Goal: Task Accomplishment & Management: Complete application form

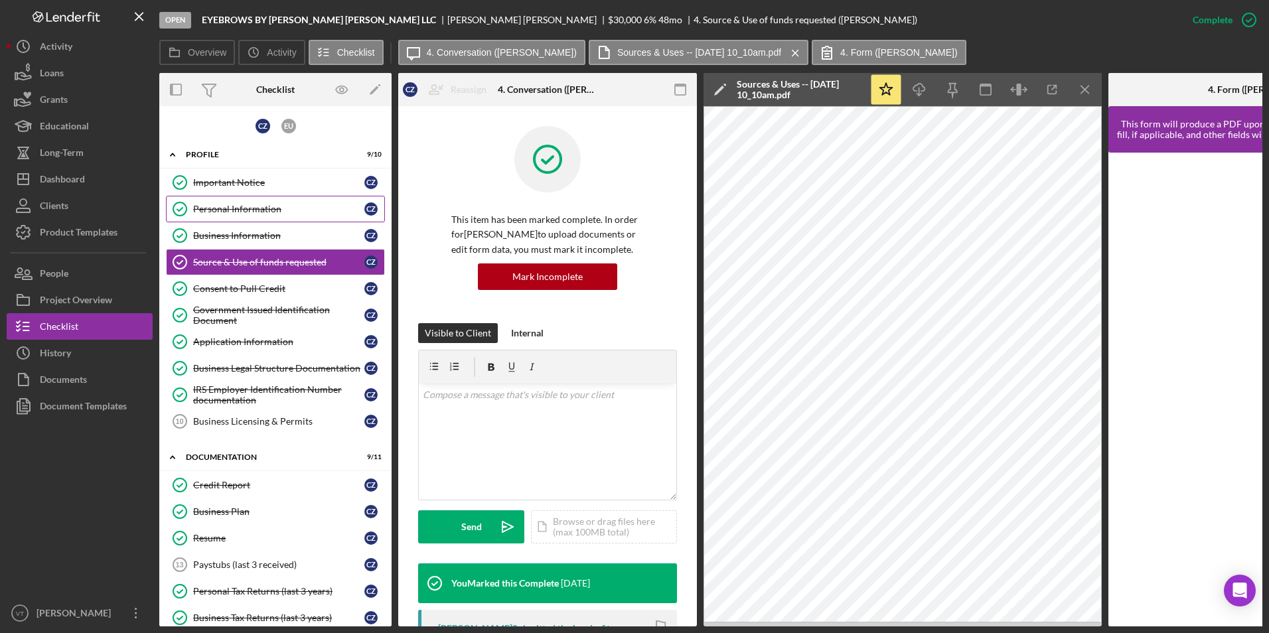
scroll to position [413, 0]
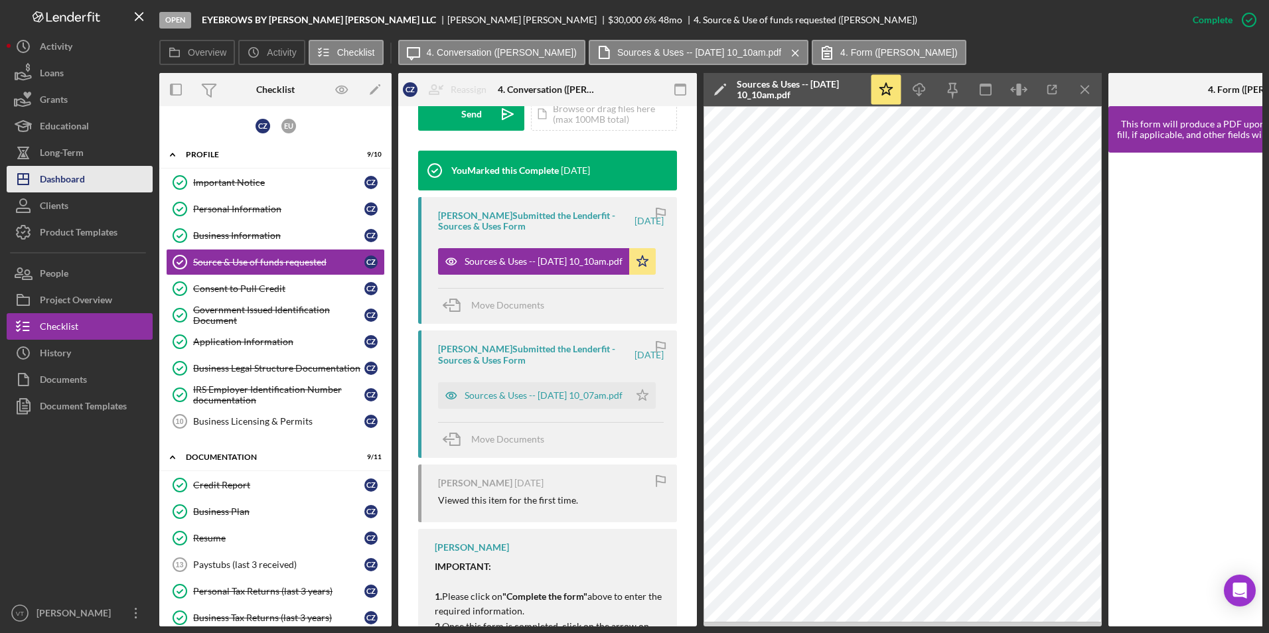
click at [86, 179] on button "Icon/Dashboard Dashboard" at bounding box center [80, 179] width 146 height 27
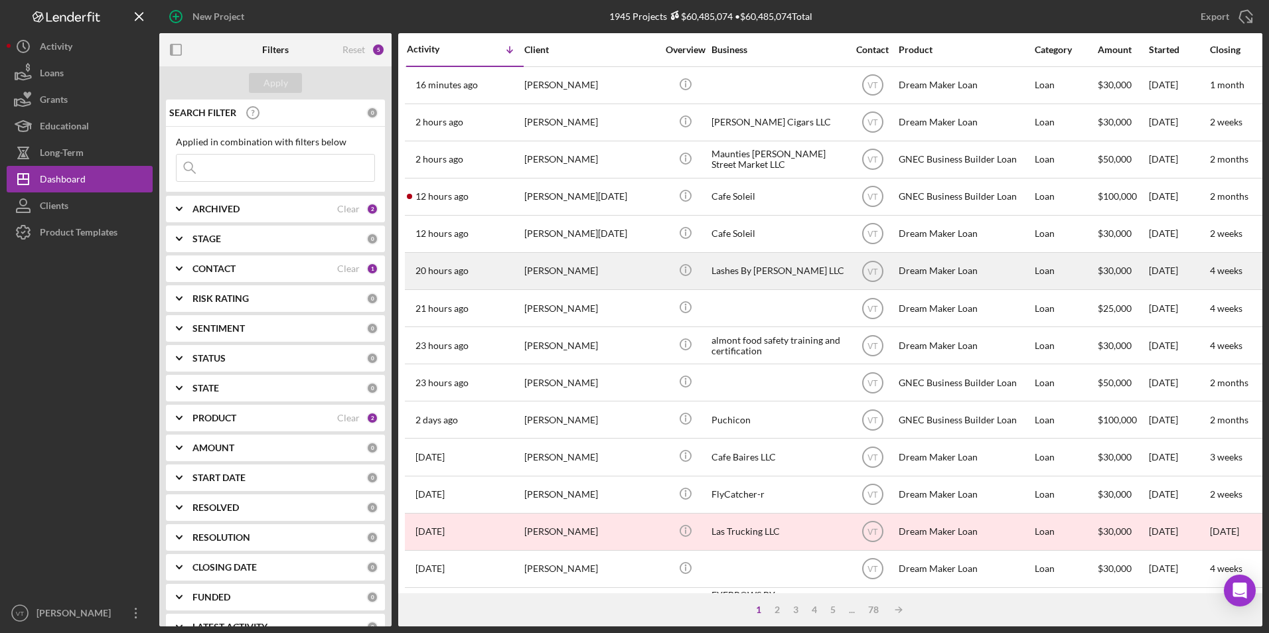
click at [588, 273] on div "[PERSON_NAME]" at bounding box center [590, 271] width 133 height 35
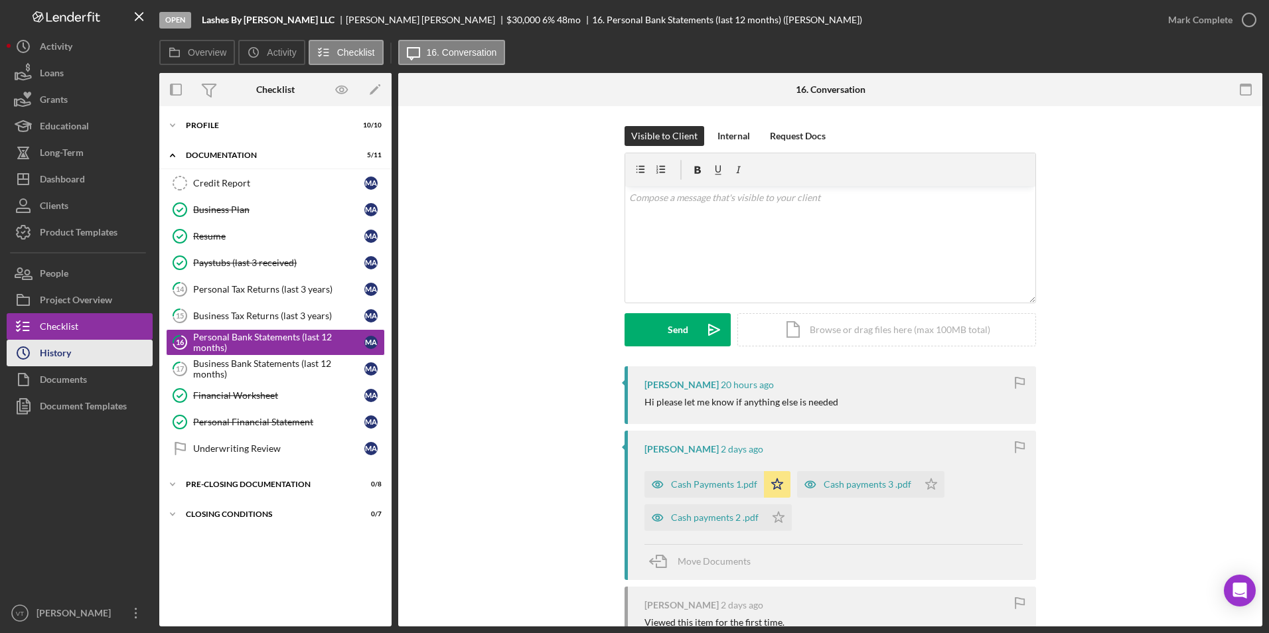
click at [73, 357] on button "Icon/History History" at bounding box center [80, 353] width 146 height 27
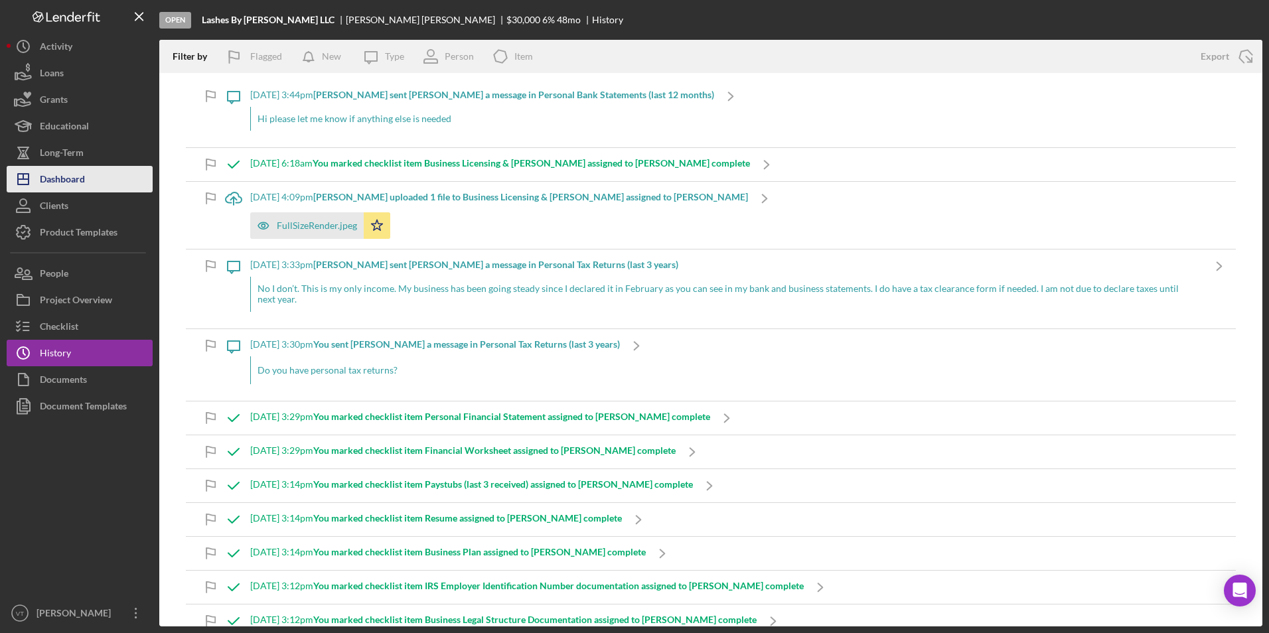
click at [70, 181] on div "Dashboard" at bounding box center [62, 181] width 45 height 30
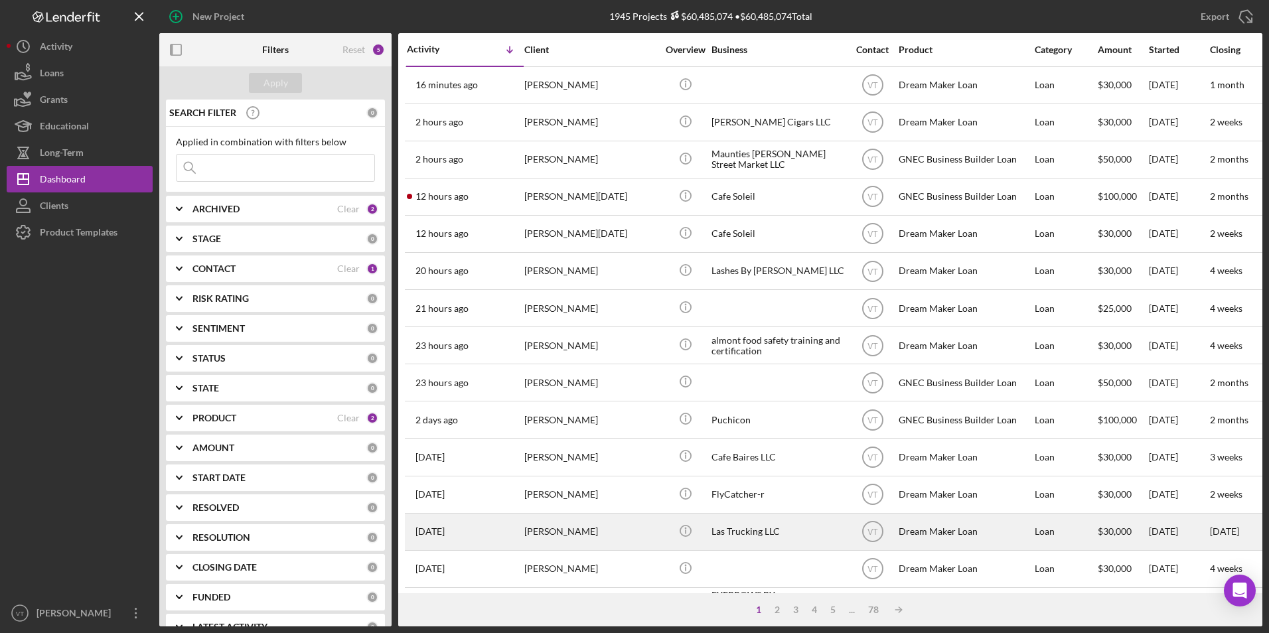
click at [544, 531] on div "[PERSON_NAME]" at bounding box center [590, 531] width 133 height 35
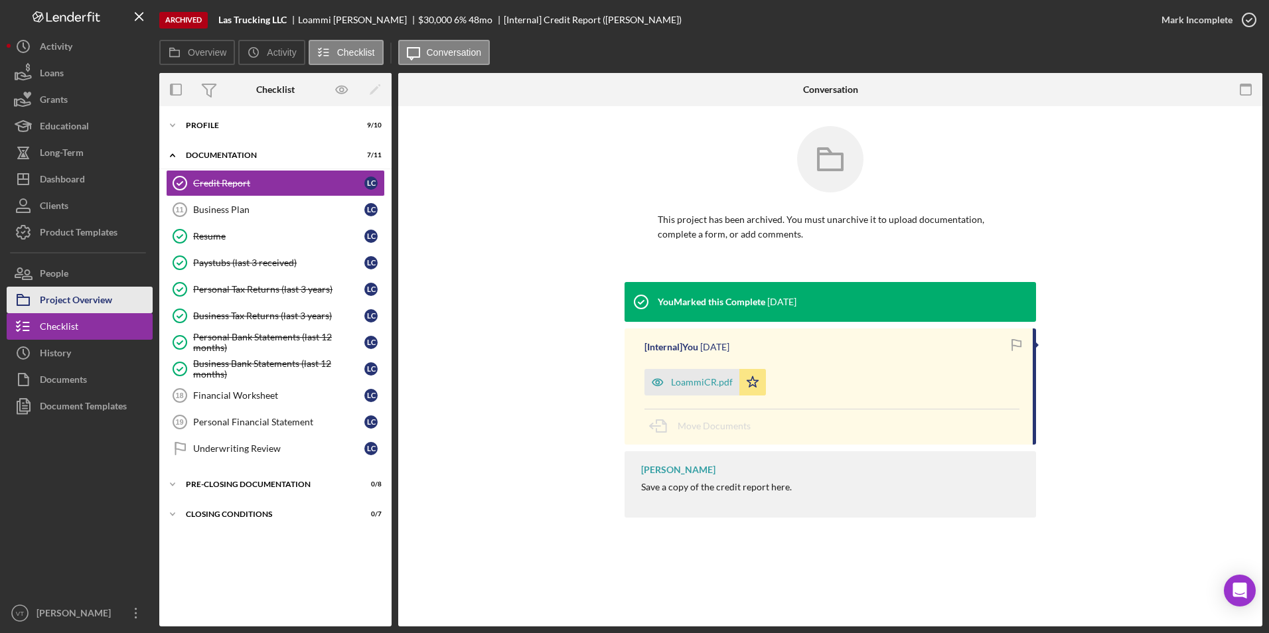
click at [99, 299] on div "Project Overview" at bounding box center [76, 302] width 72 height 30
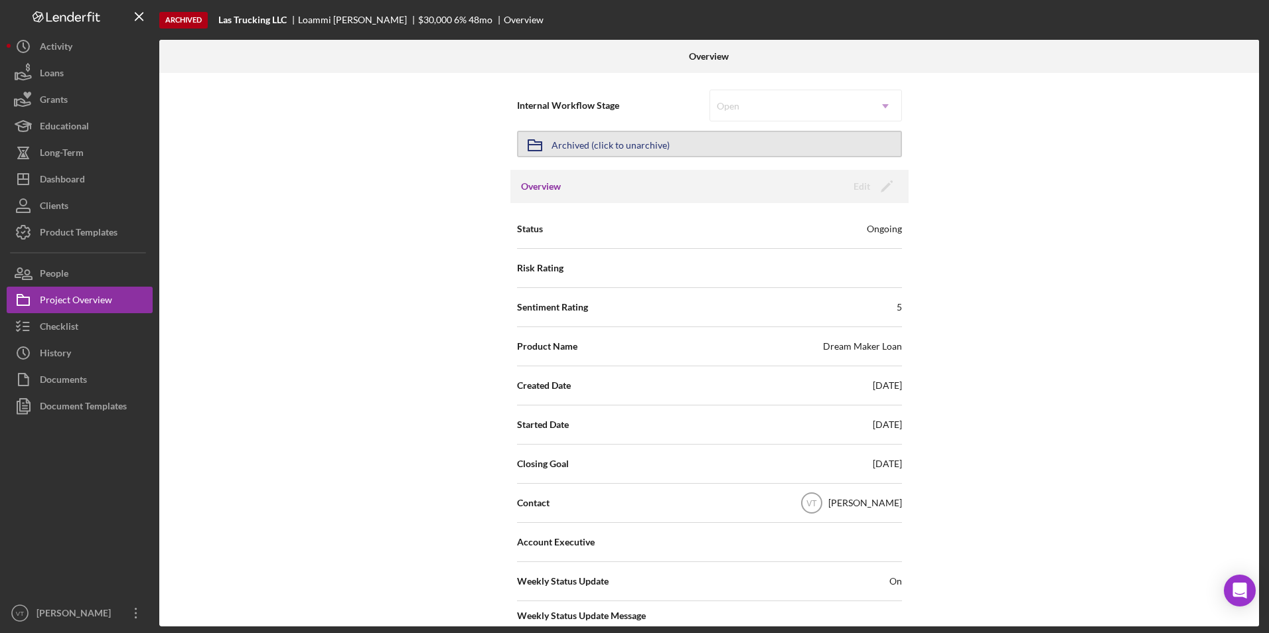
click at [634, 150] on div "Archived (click to unarchive)" at bounding box center [611, 144] width 118 height 24
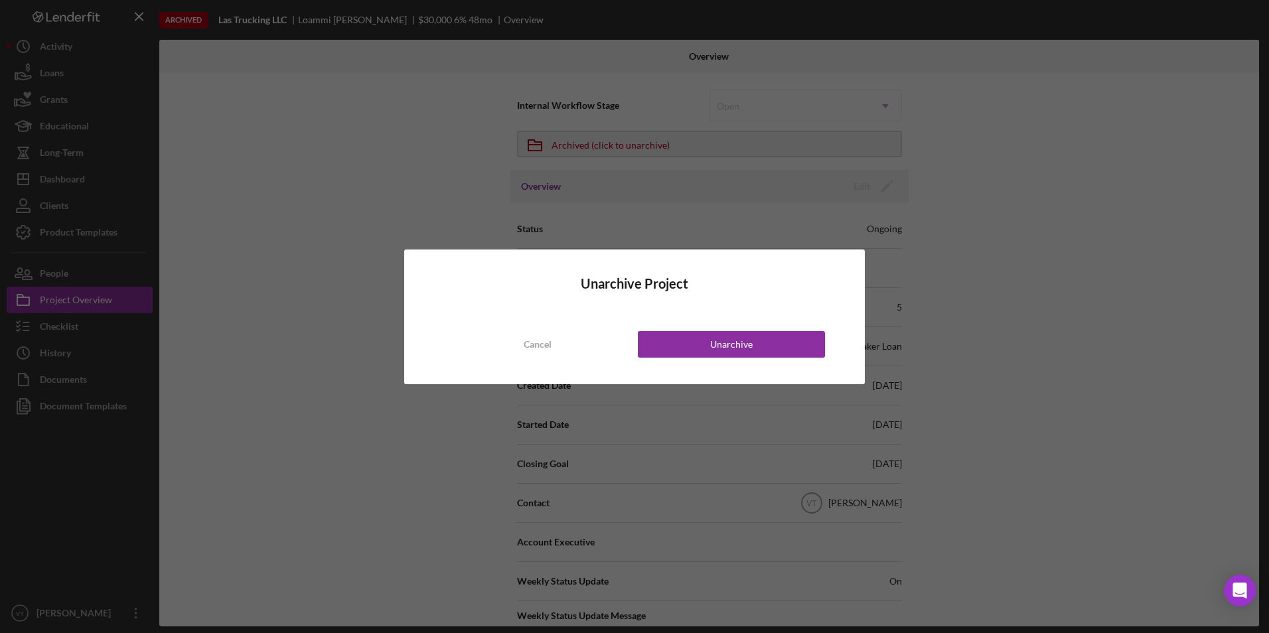
click at [527, 344] on div "Cancel" at bounding box center [538, 344] width 28 height 27
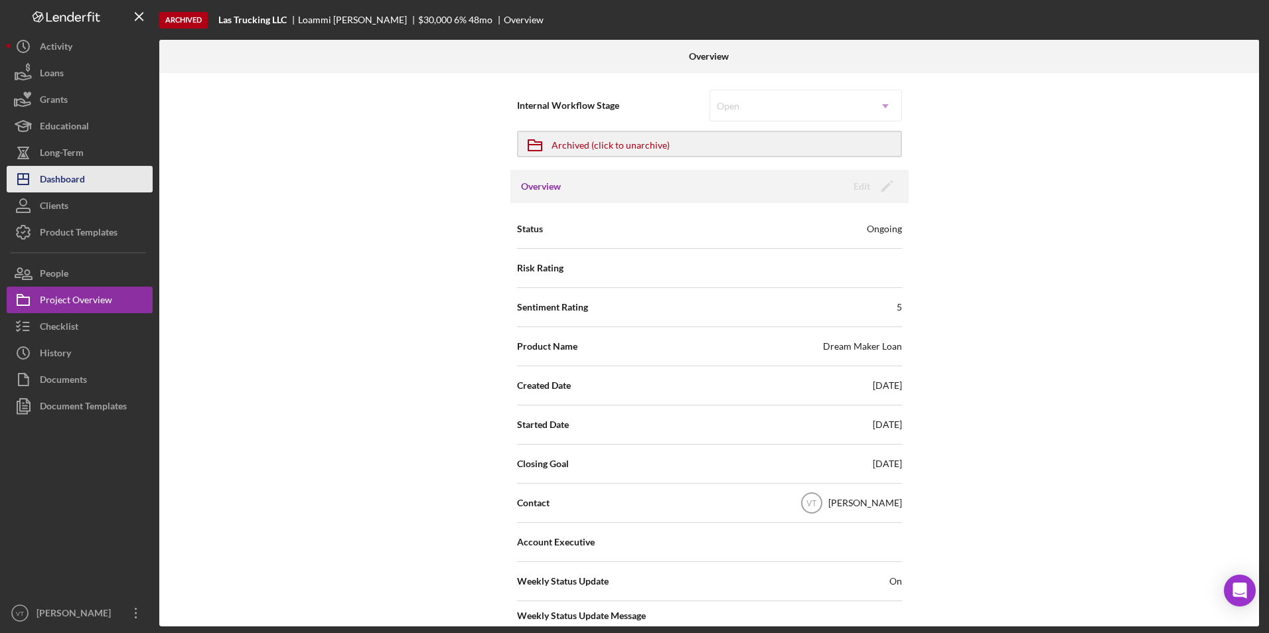
click at [76, 182] on div "Dashboard" at bounding box center [62, 181] width 45 height 30
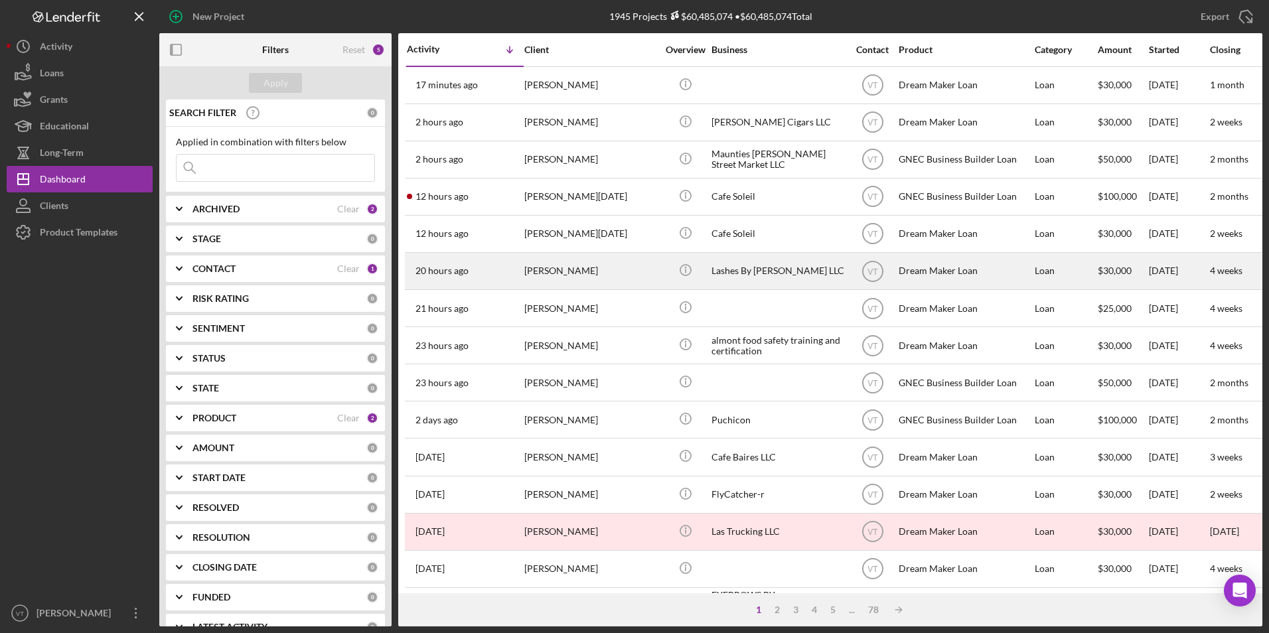
click at [625, 269] on div "[PERSON_NAME]" at bounding box center [590, 271] width 133 height 35
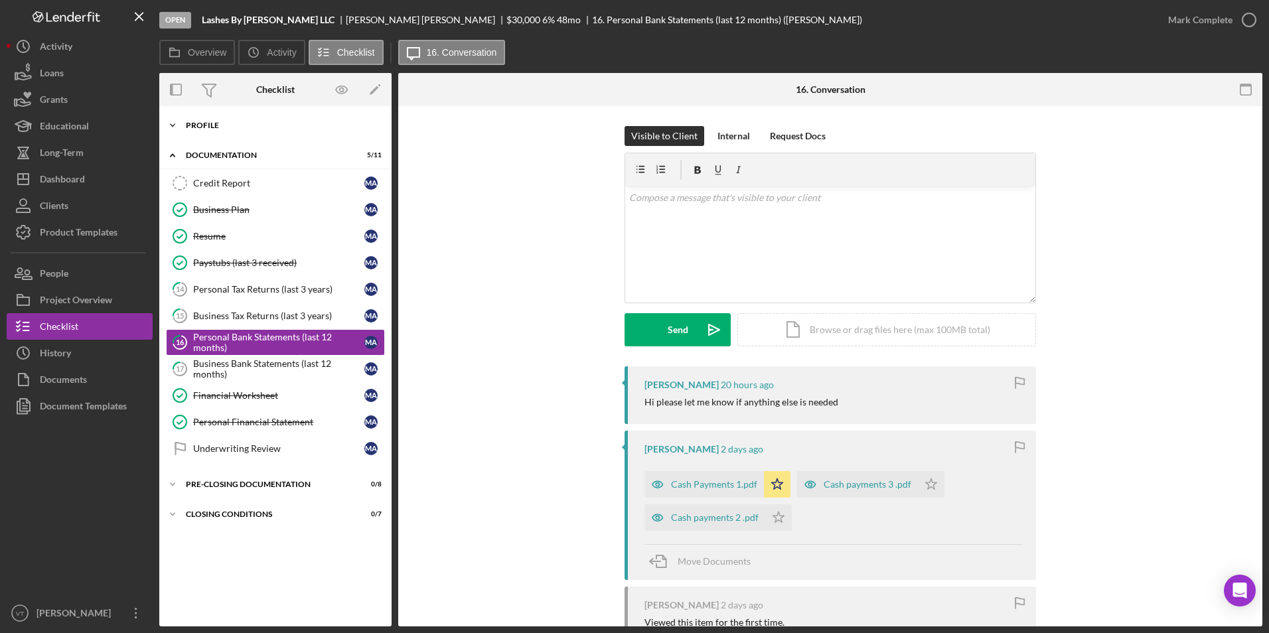
click at [173, 133] on icon "Icon/Expander" at bounding box center [172, 125] width 27 height 27
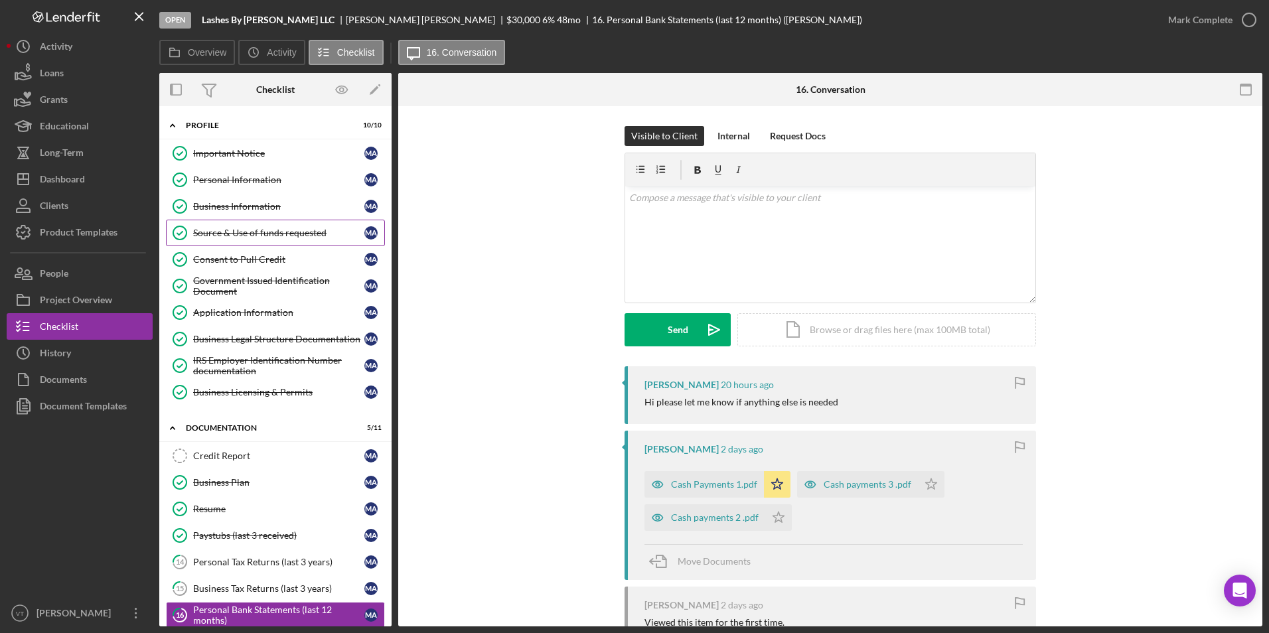
click at [222, 236] on div "Source & Use of funds requested" at bounding box center [278, 233] width 171 height 11
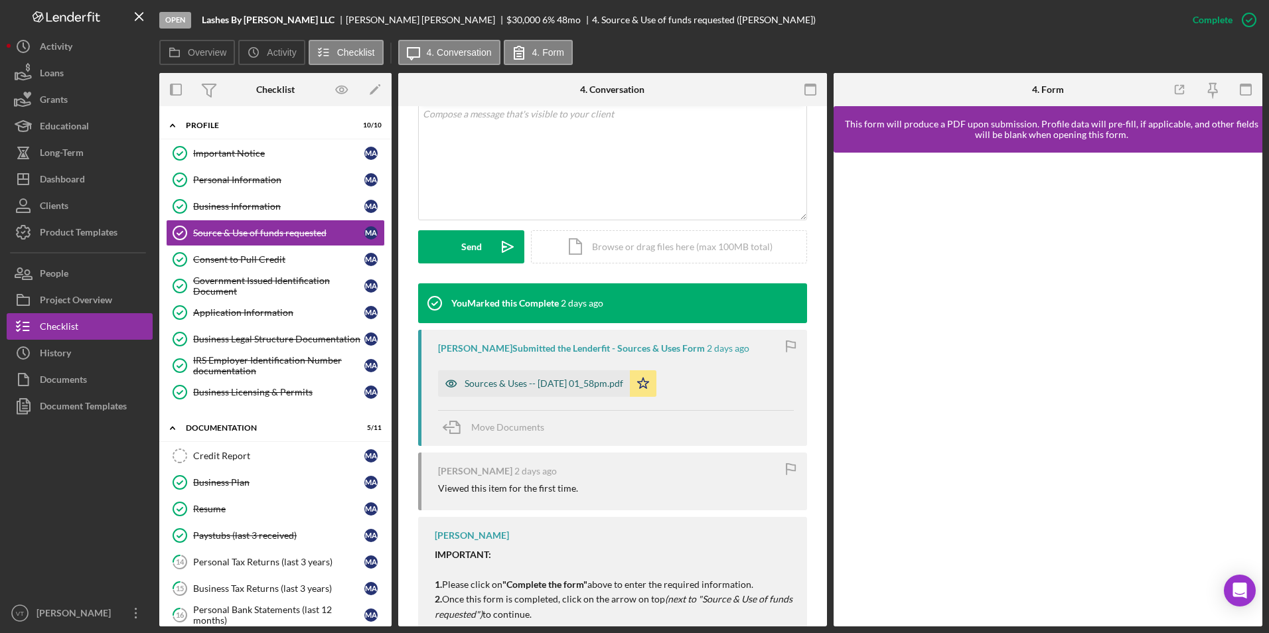
click at [562, 385] on div "Sources & Uses -- [DATE] 01_58pm.pdf" at bounding box center [544, 383] width 159 height 11
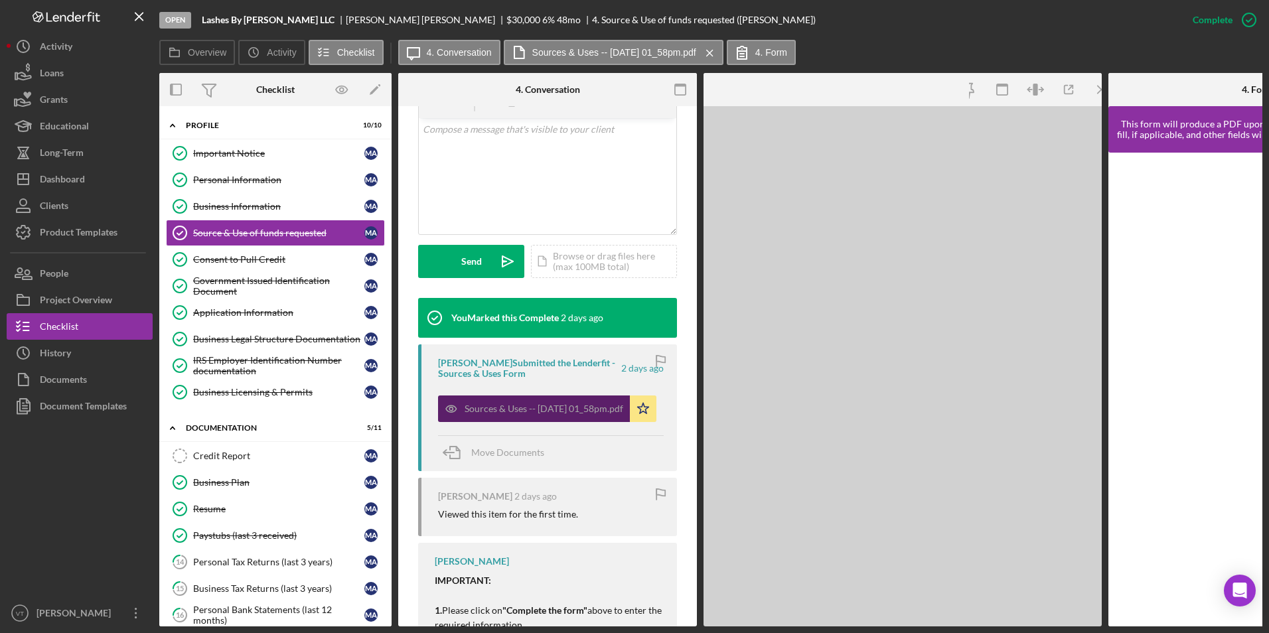
scroll to position [281, 0]
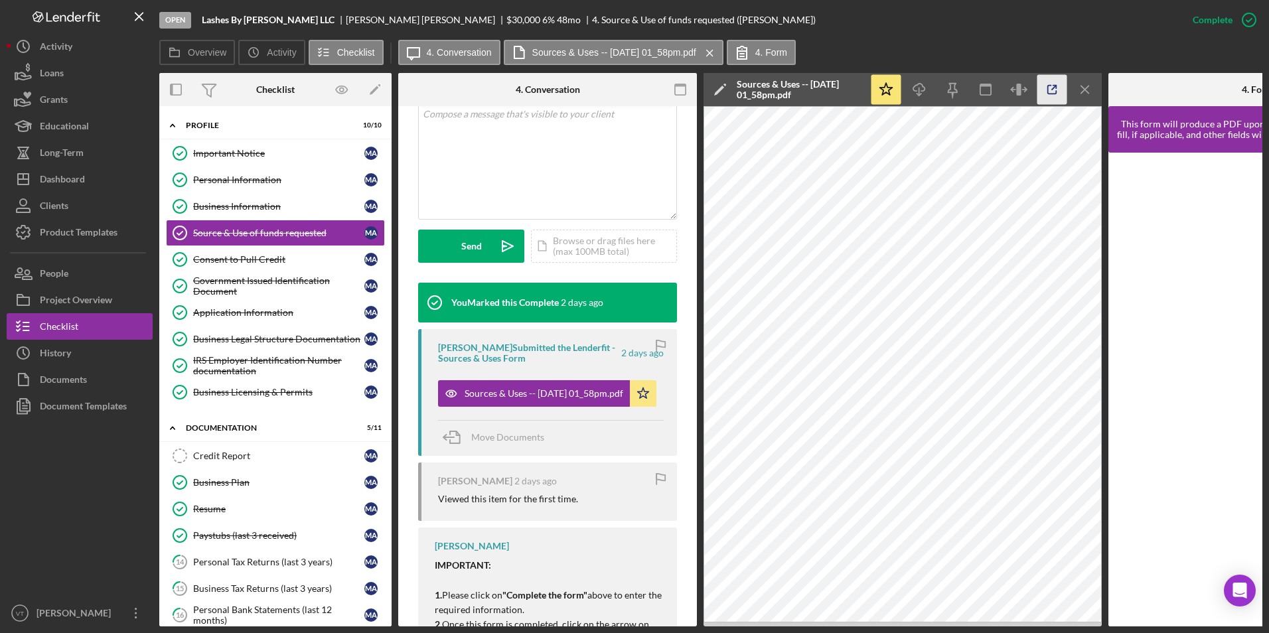
click at [1055, 86] on polyline "button" at bounding box center [1054, 87] width 3 height 3
click at [224, 290] on div "Government Issued Identification Document" at bounding box center [278, 285] width 171 height 21
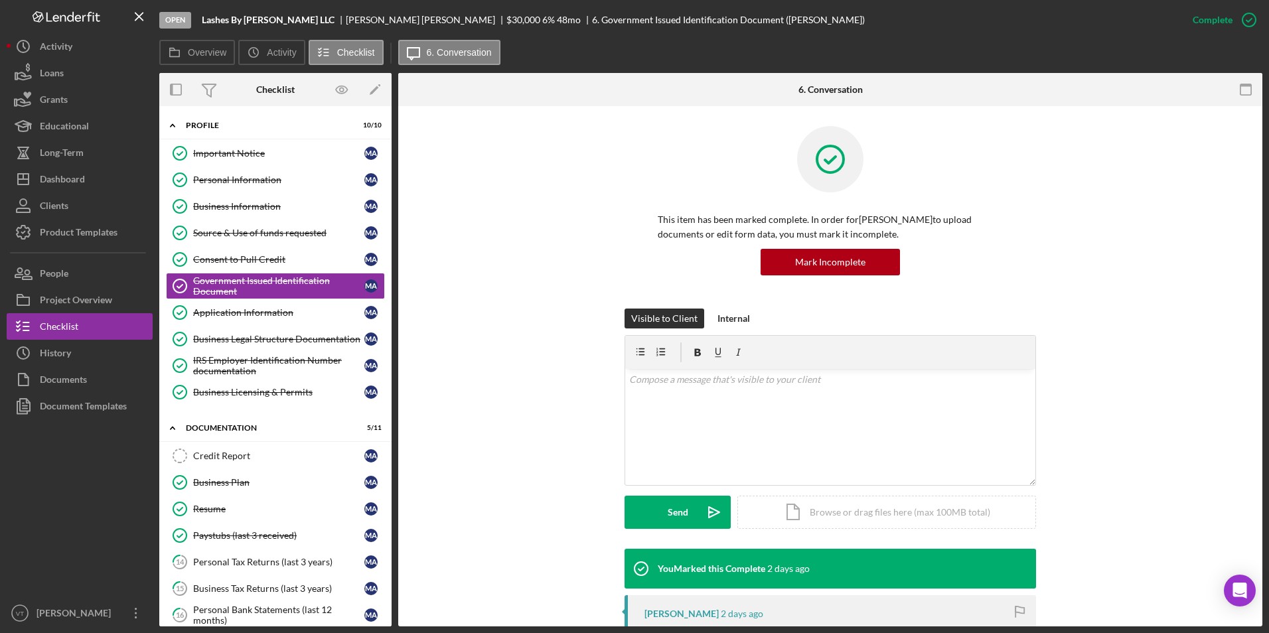
scroll to position [265, 0]
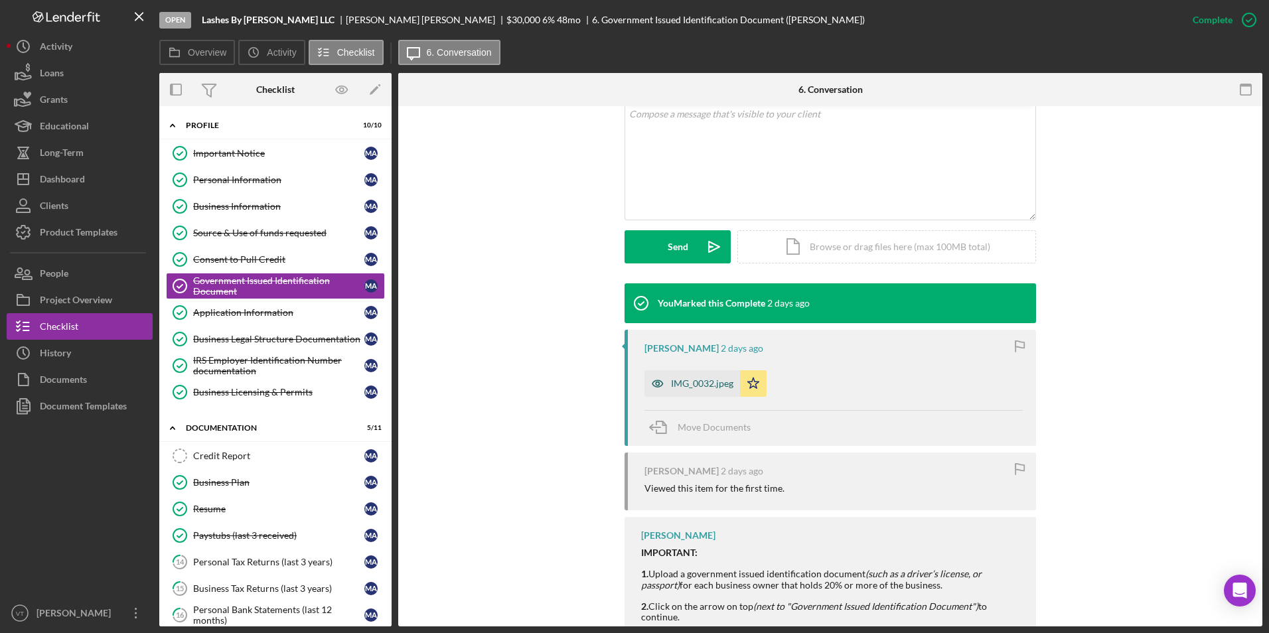
click at [698, 380] on div "IMG_0032.jpeg" at bounding box center [702, 383] width 62 height 11
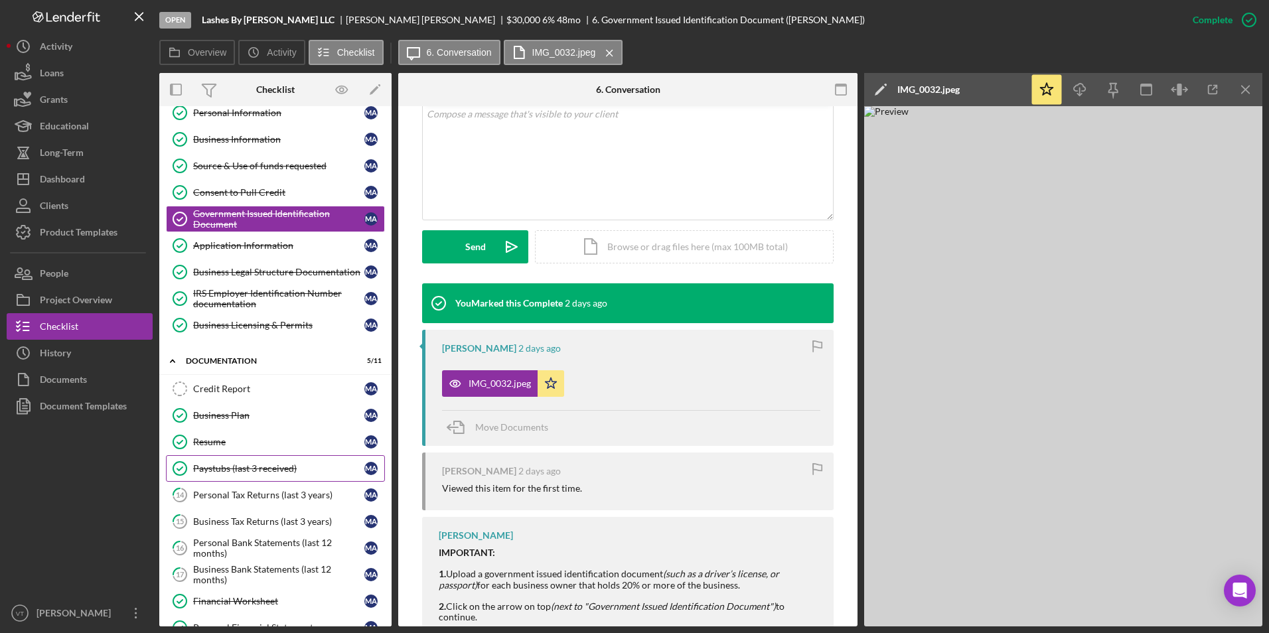
scroll to position [181, 0]
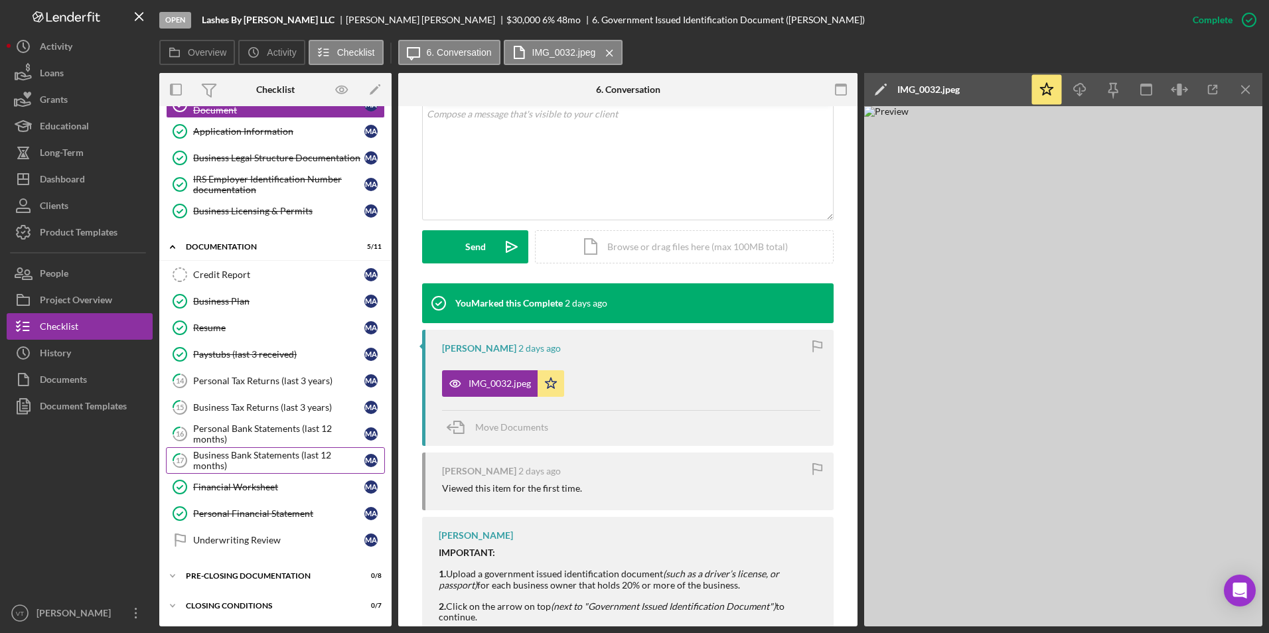
click at [233, 457] on div "Business Bank Statements (last 12 months)" at bounding box center [278, 460] width 171 height 21
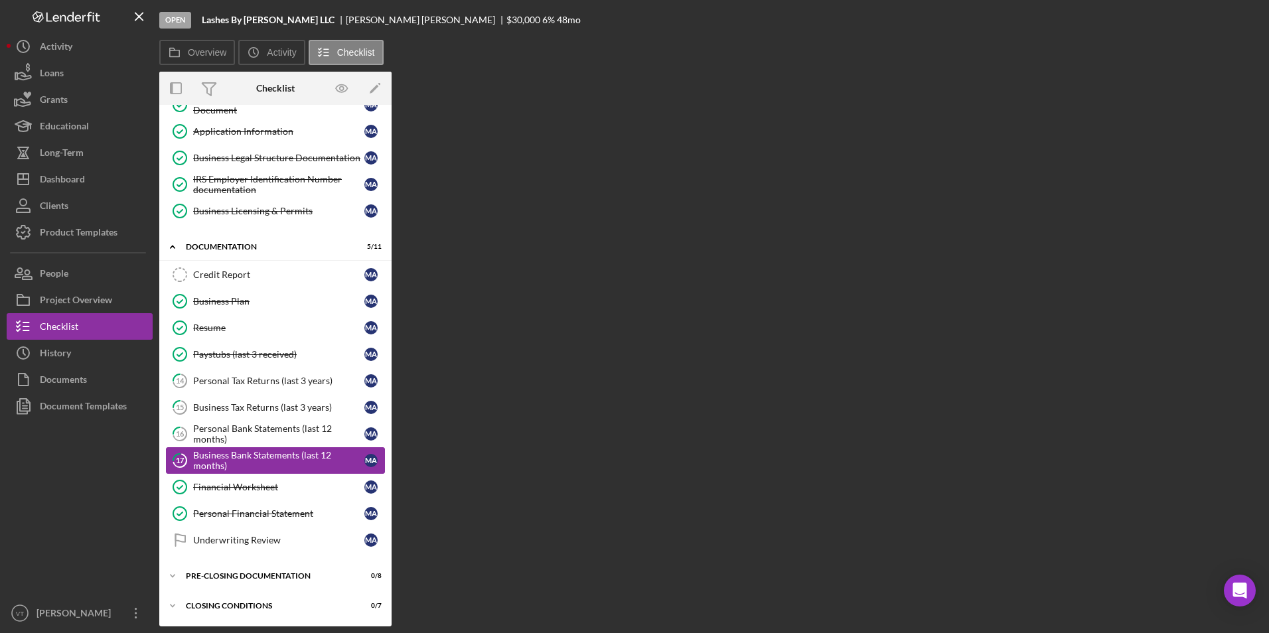
scroll to position [181, 0]
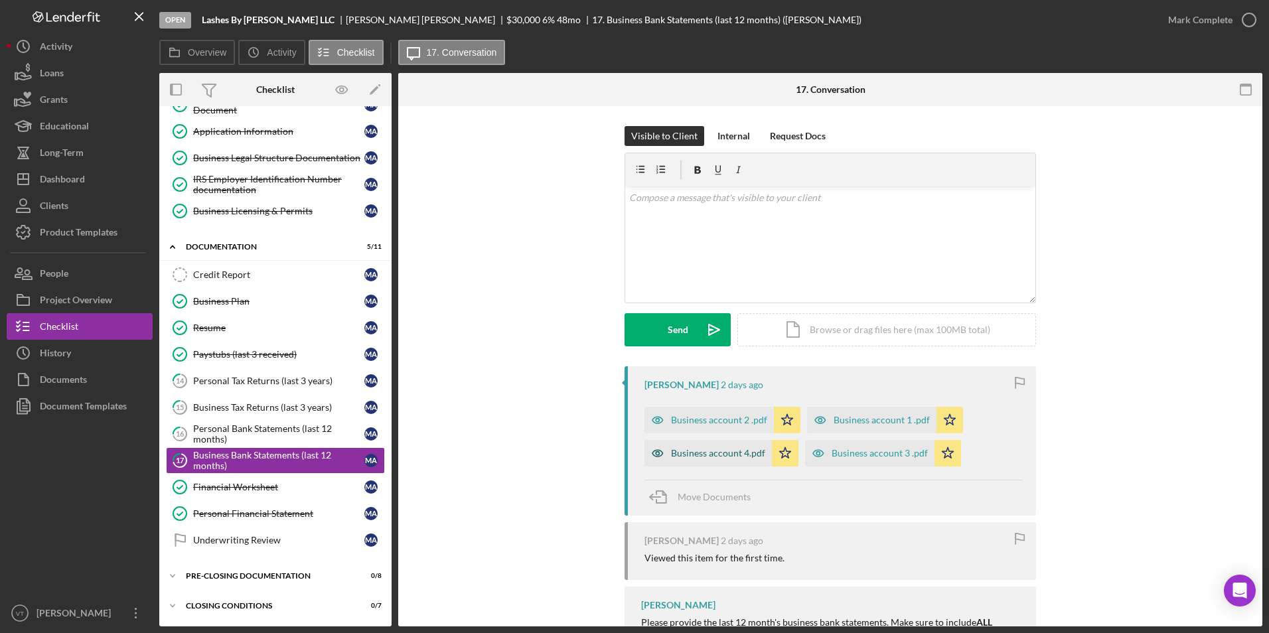
click at [710, 454] on div "Business account 4.pdf" at bounding box center [718, 453] width 94 height 11
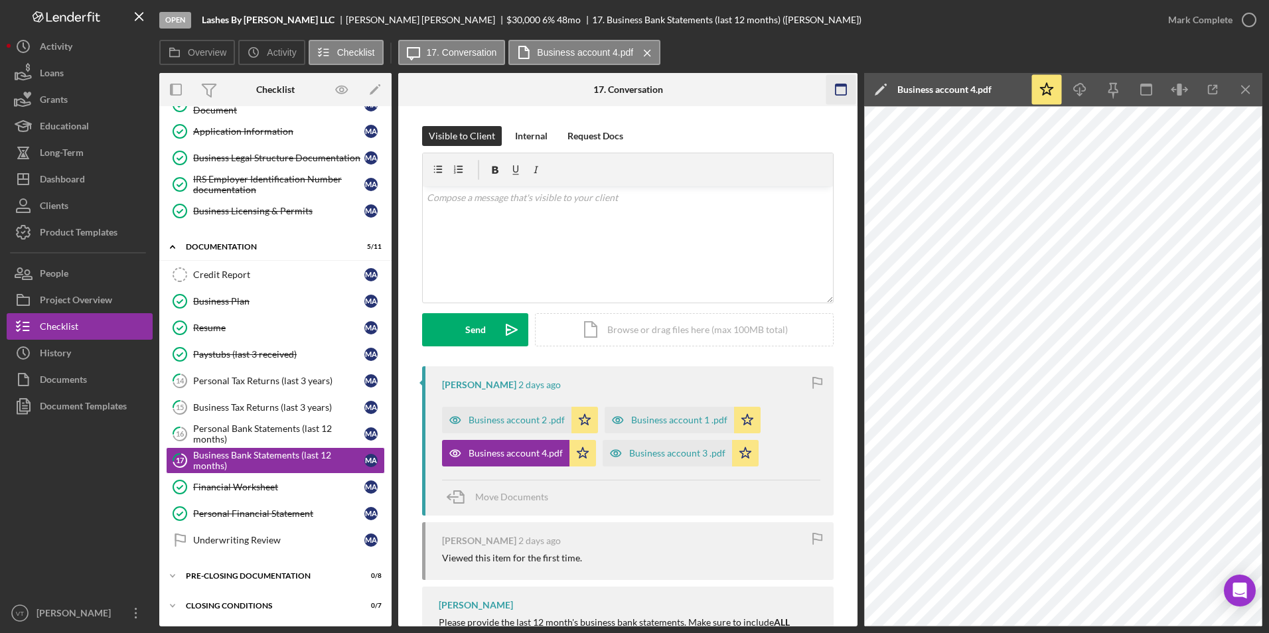
click at [840, 86] on rect "button" at bounding box center [841, 85] width 11 height 3
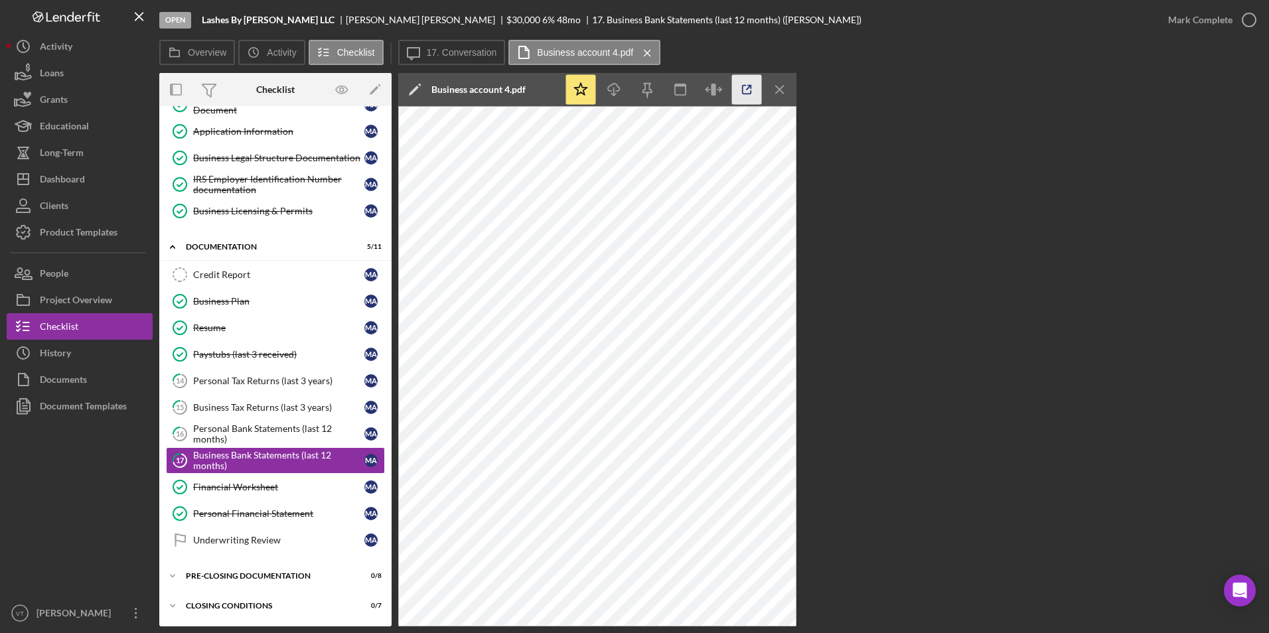
click at [747, 91] on icon "button" at bounding box center [747, 90] width 30 height 30
click at [445, 53] on label "17. Conversation" at bounding box center [462, 52] width 70 height 11
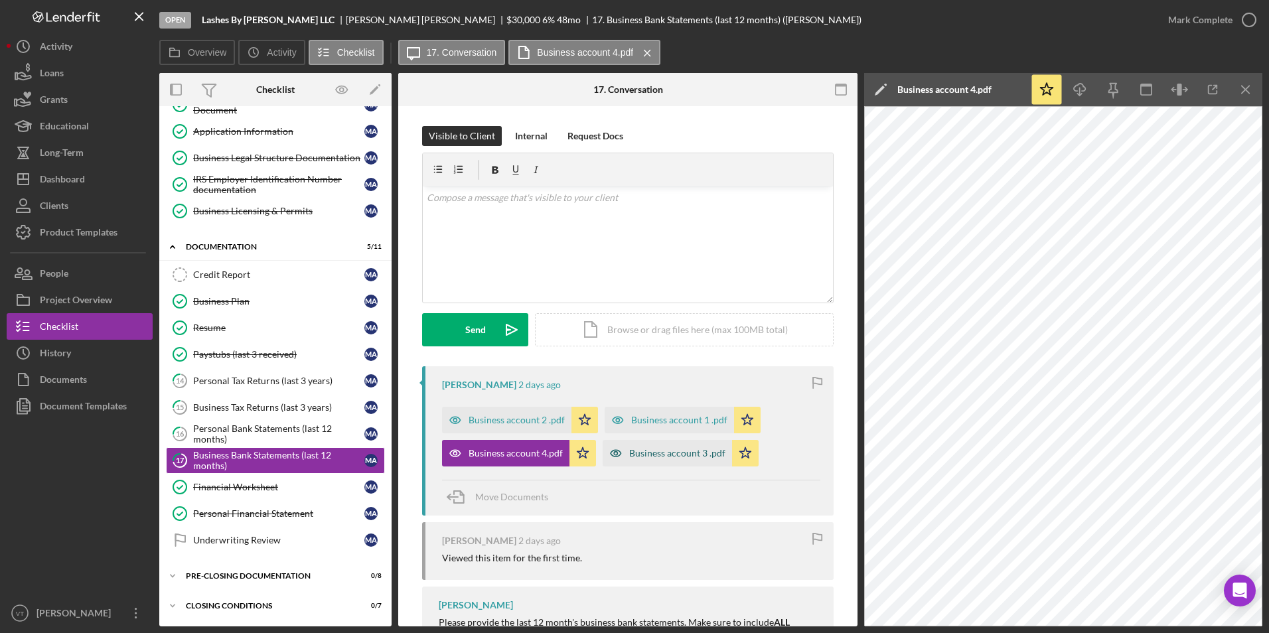
click at [675, 453] on div "Business account 3 .pdf" at bounding box center [677, 453] width 96 height 11
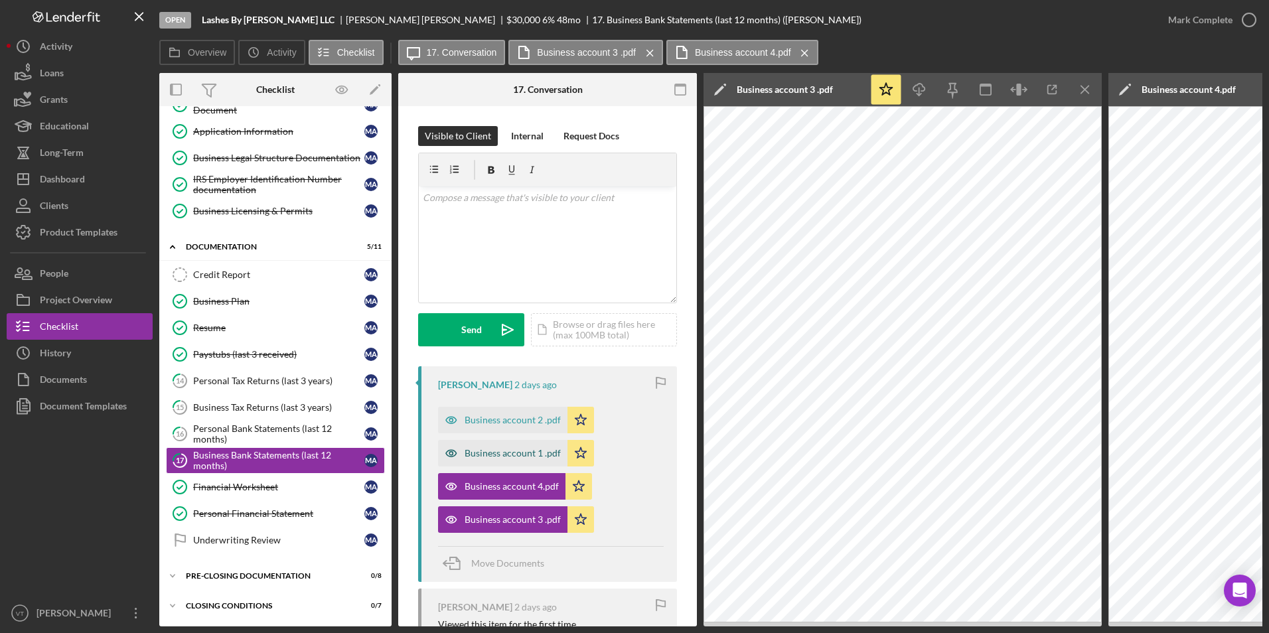
click at [510, 455] on div "Business account 1 .pdf" at bounding box center [513, 453] width 96 height 11
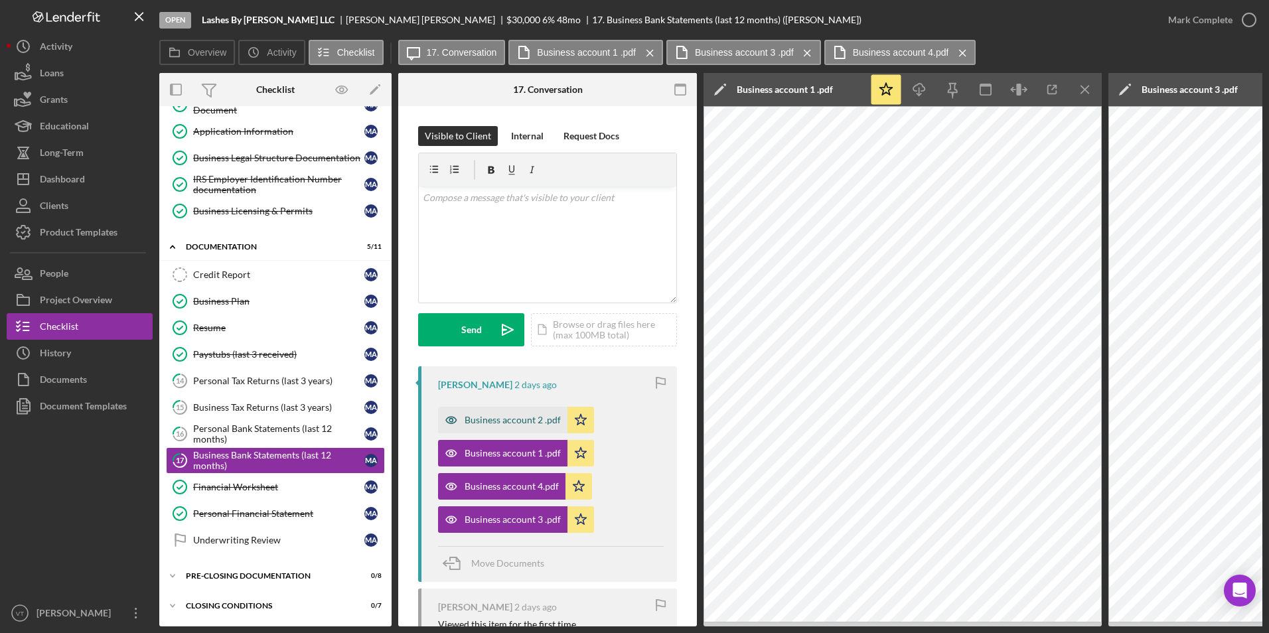
click at [517, 418] on div "Business account 2 .pdf" at bounding box center [513, 420] width 96 height 11
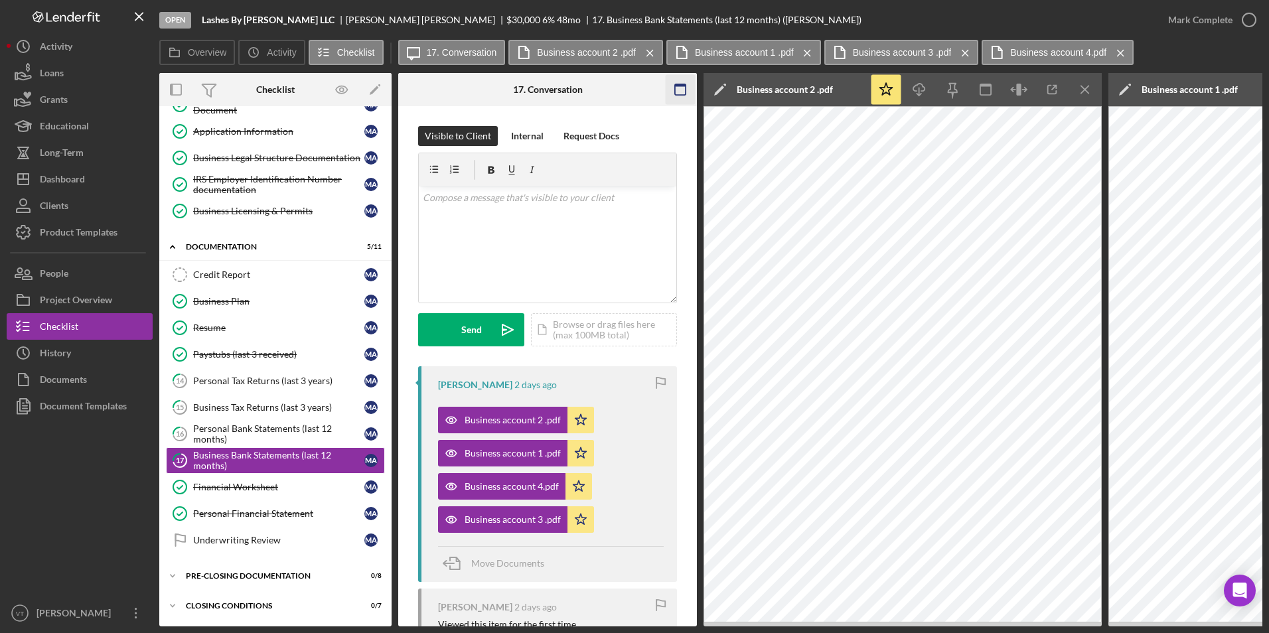
click at [675, 88] on rect "button" at bounding box center [680, 89] width 11 height 11
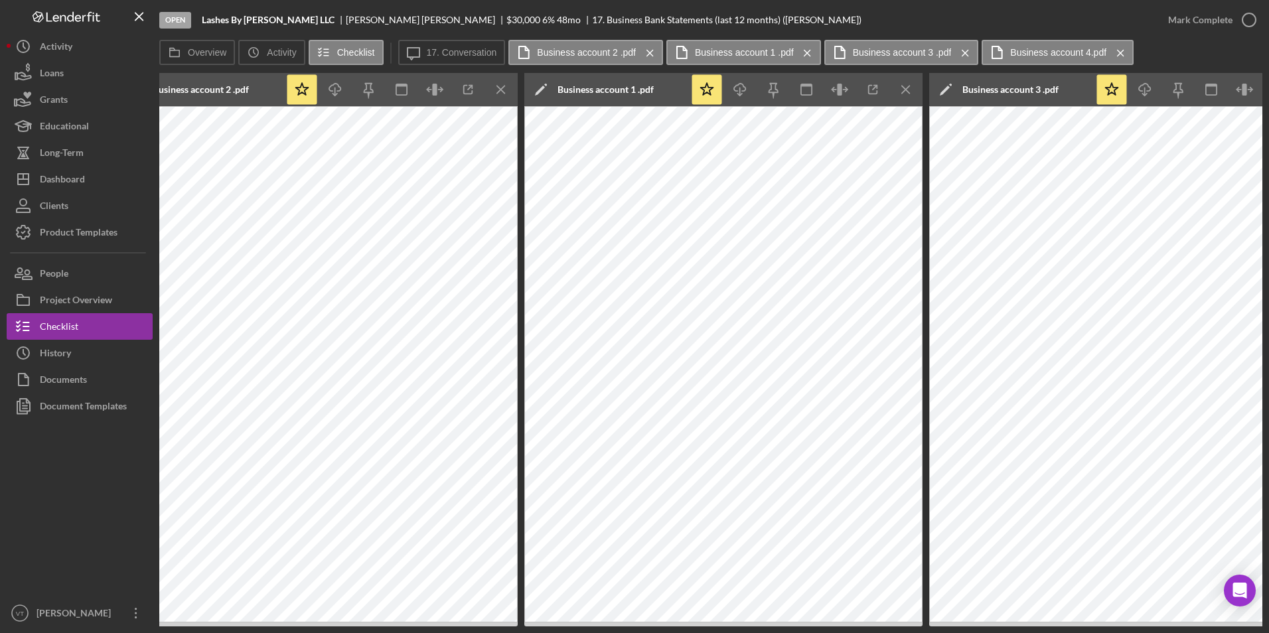
scroll to position [0, 0]
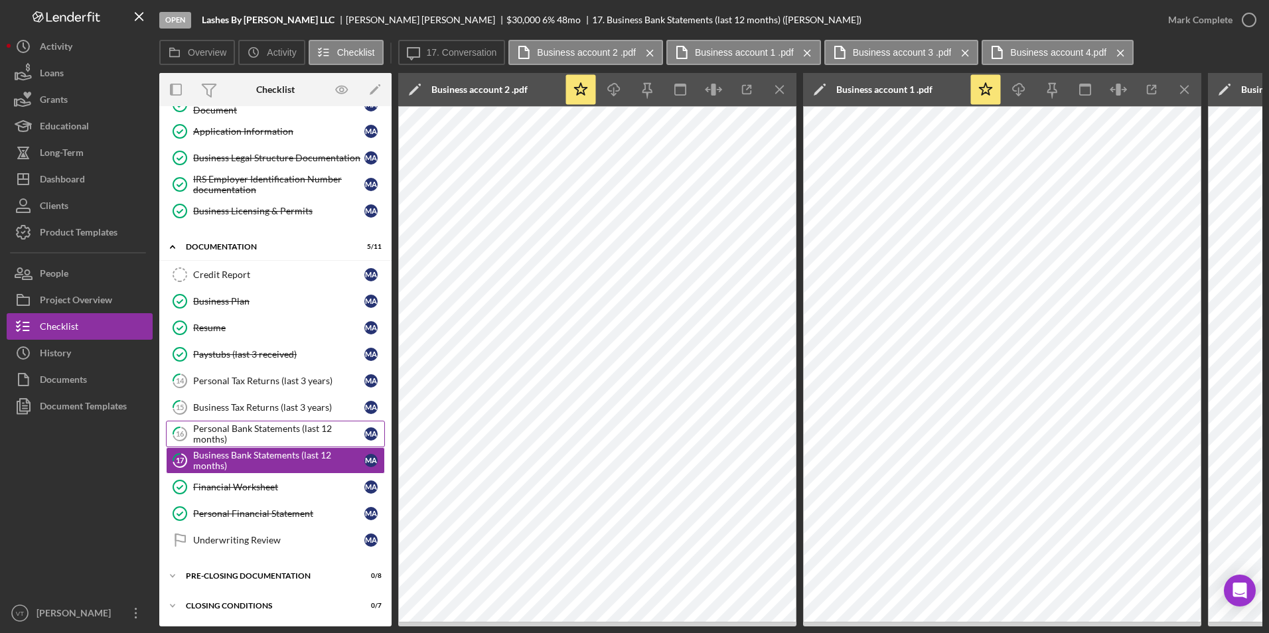
click at [220, 429] on div "Personal Bank Statements (last 12 months)" at bounding box center [278, 433] width 171 height 21
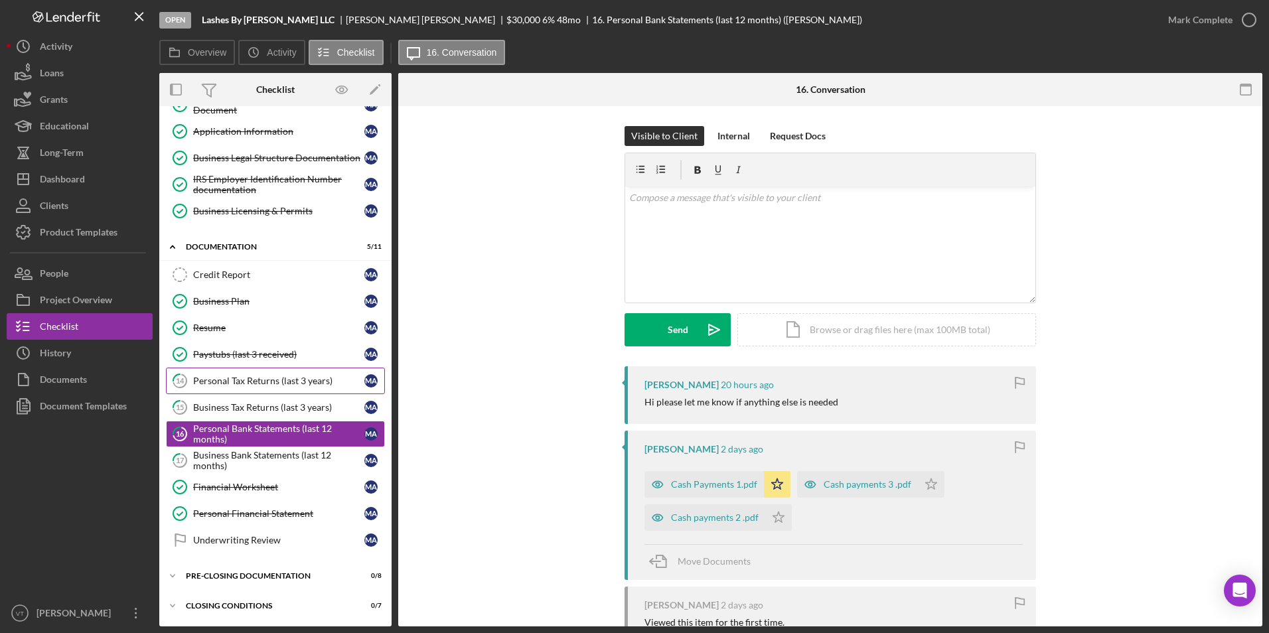
click at [215, 384] on div "Personal Tax Returns (last 3 years)" at bounding box center [278, 381] width 171 height 11
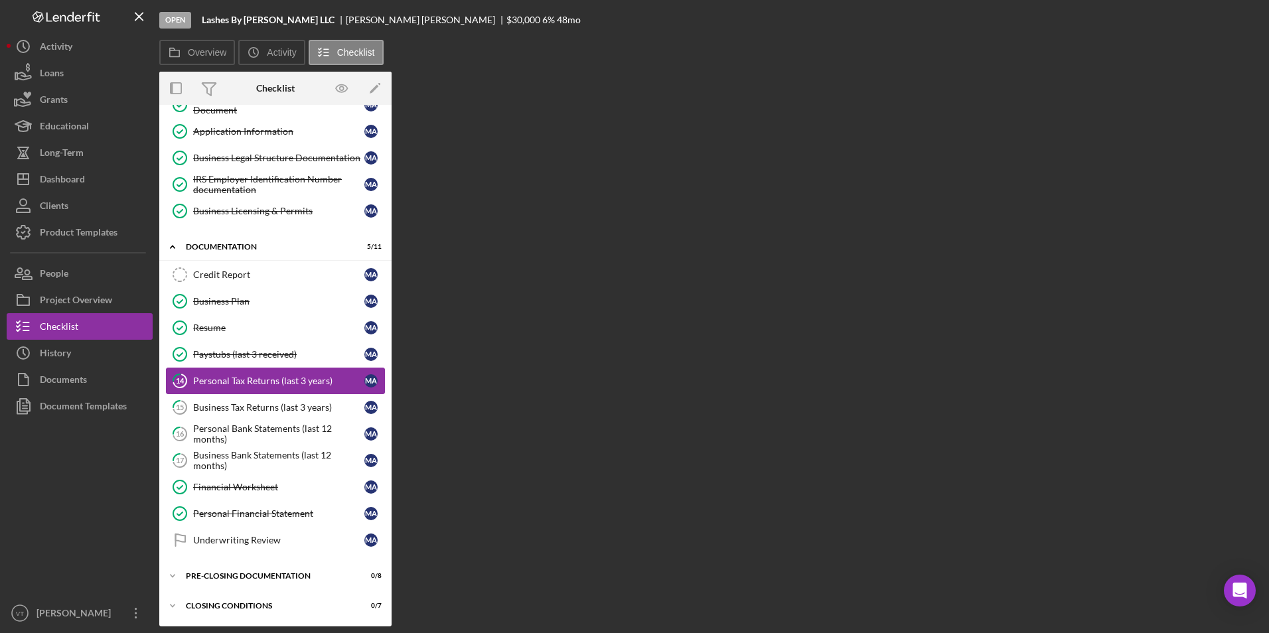
scroll to position [181, 0]
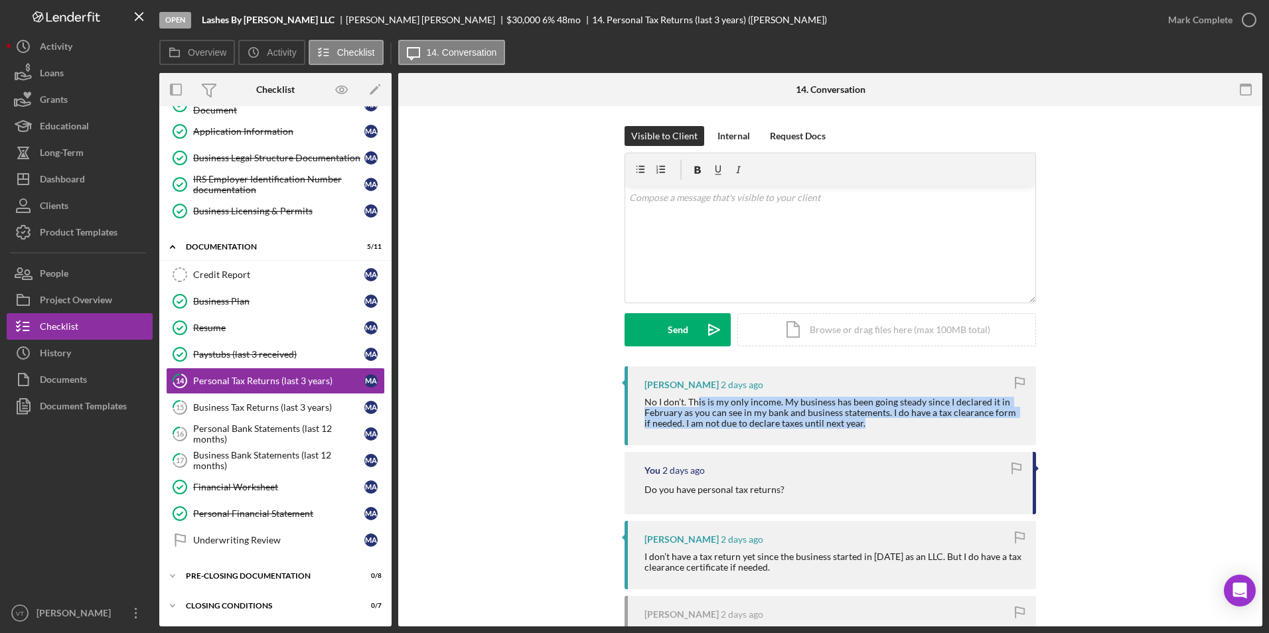
drag, startPoint x: 694, startPoint y: 404, endPoint x: 871, endPoint y: 421, distance: 178.7
click at [871, 421] on div "No I don’t. This is my only income. My business has been going steady since I d…" at bounding box center [833, 413] width 378 height 32
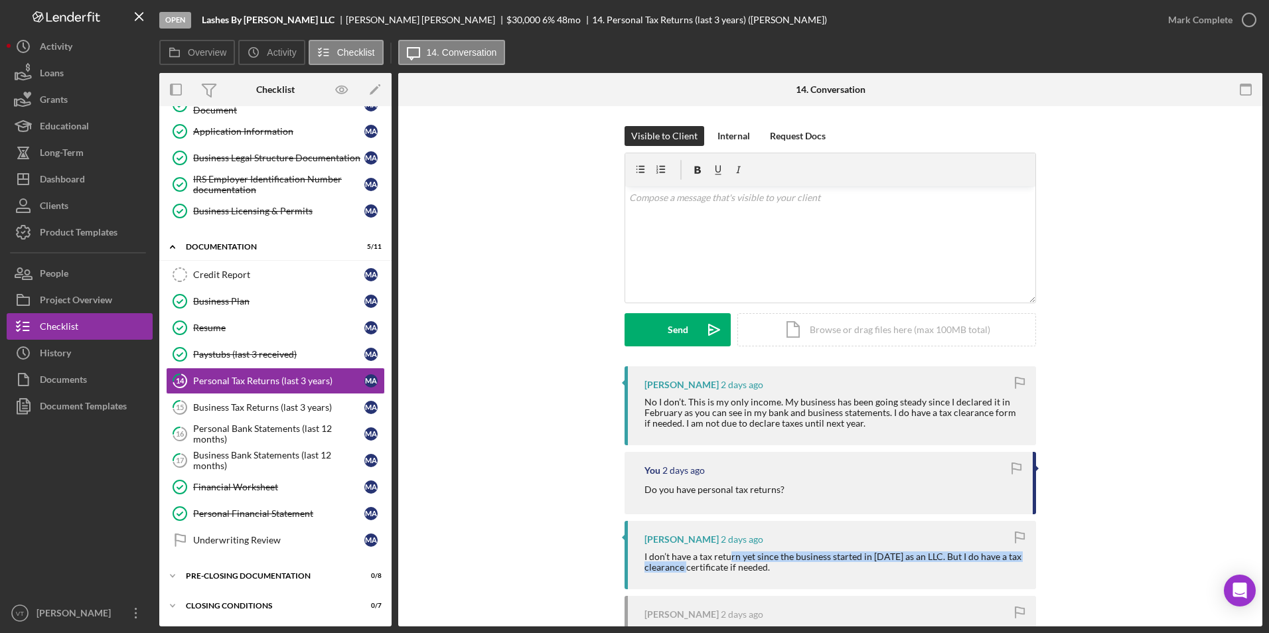
drag, startPoint x: 694, startPoint y: 562, endPoint x: 729, endPoint y: 560, distance: 35.2
click at [729, 560] on div "I don’t have a tax return yet since the business started in [DATE] as an LLC. B…" at bounding box center [833, 562] width 378 height 21
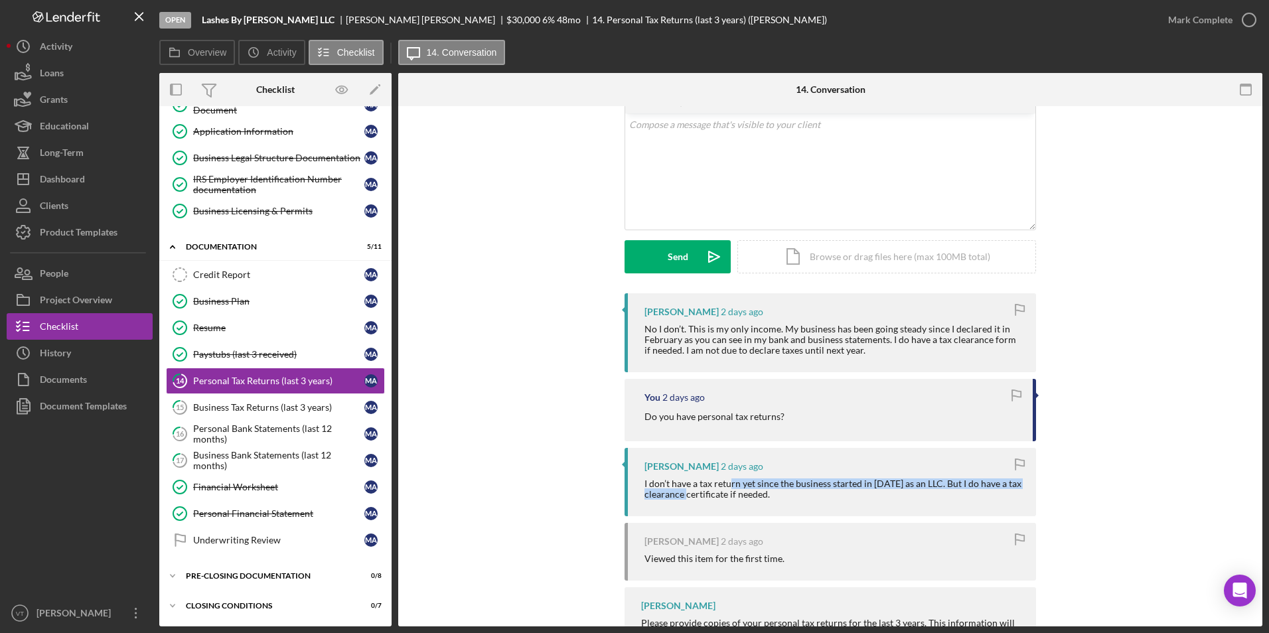
scroll to position [0, 0]
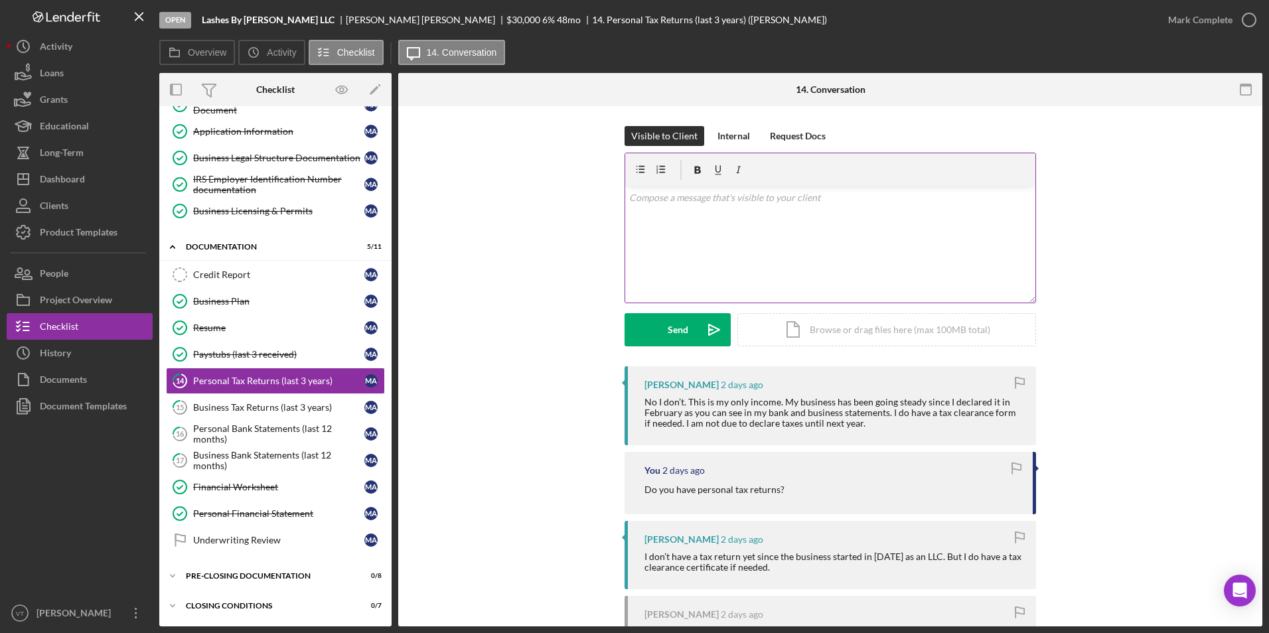
click at [763, 222] on div "v Color teal Color pink Remove color Add row above Add row below Add column bef…" at bounding box center [830, 245] width 410 height 116
drag, startPoint x: 659, startPoint y: 493, endPoint x: 794, endPoint y: 489, distance: 134.8
click at [794, 489] on div "Do you have personal tax returns?" at bounding box center [831, 488] width 375 height 15
drag, startPoint x: 644, startPoint y: 397, endPoint x: 778, endPoint y: 404, distance: 133.6
click at [778, 404] on div "No I don’t. This is my only income. My business has been going steady since I d…" at bounding box center [833, 411] width 378 height 32
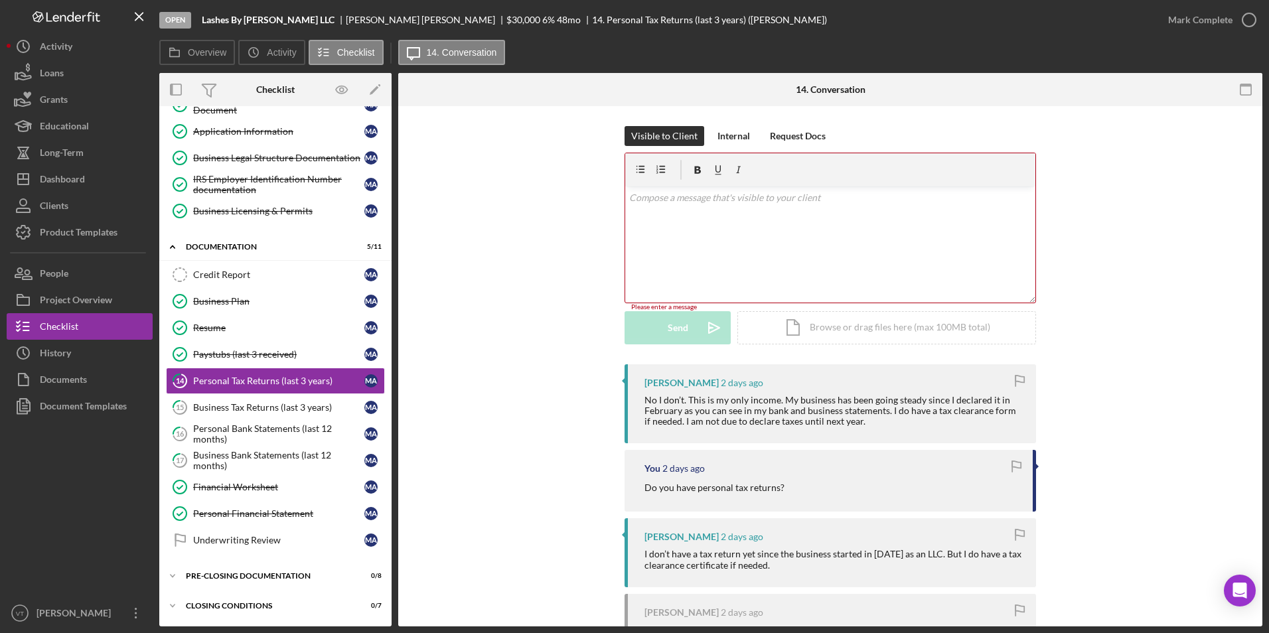
drag, startPoint x: 778, startPoint y: 404, endPoint x: 695, endPoint y: 229, distance: 193.9
click at [695, 229] on div "v Color teal Color pink Remove color Add row above Add row below Add column bef…" at bounding box center [830, 245] width 410 height 116
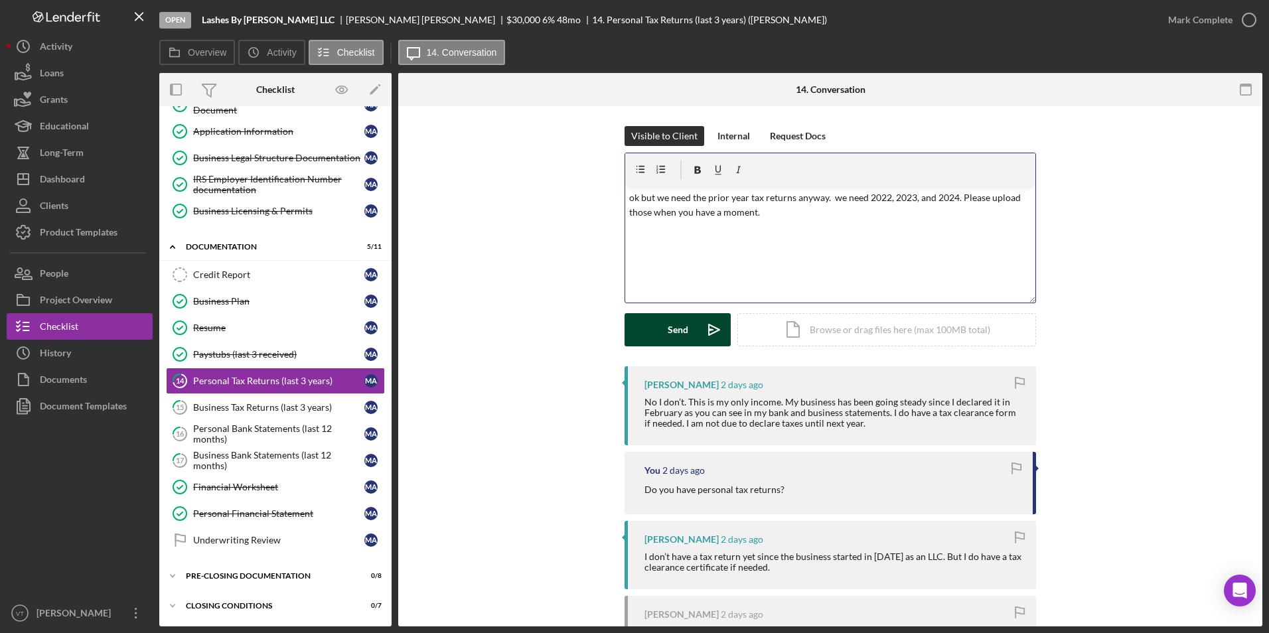
click at [675, 343] on div "Send" at bounding box center [678, 329] width 21 height 33
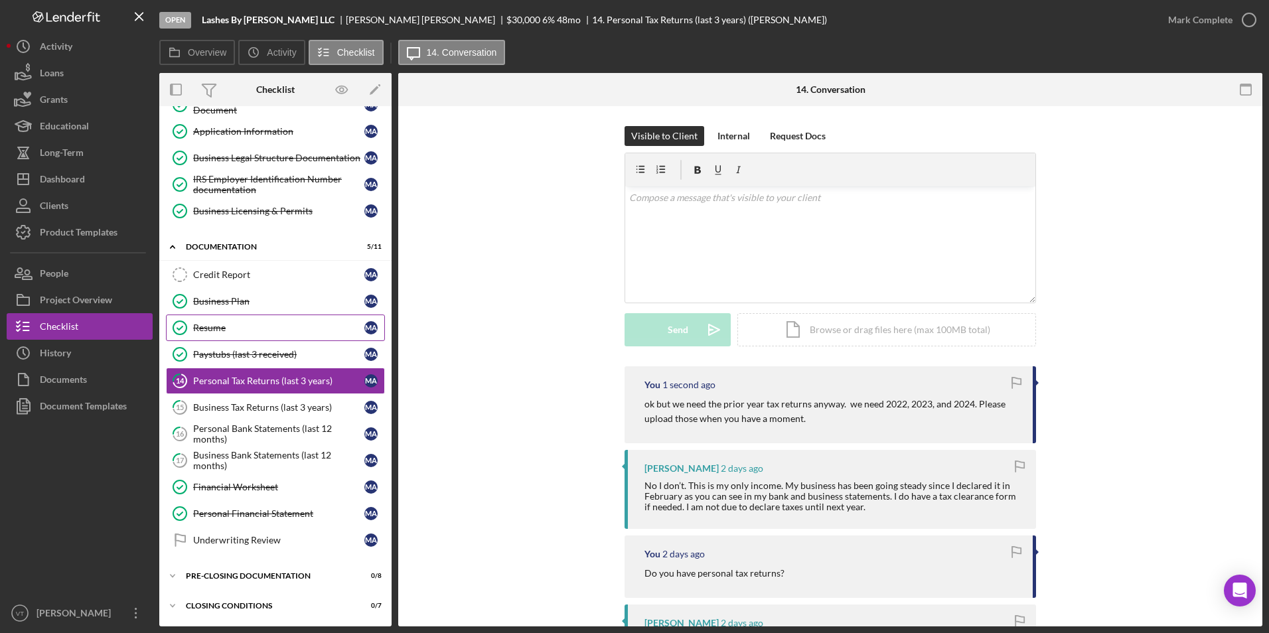
click at [248, 323] on div "Resume" at bounding box center [278, 328] width 171 height 11
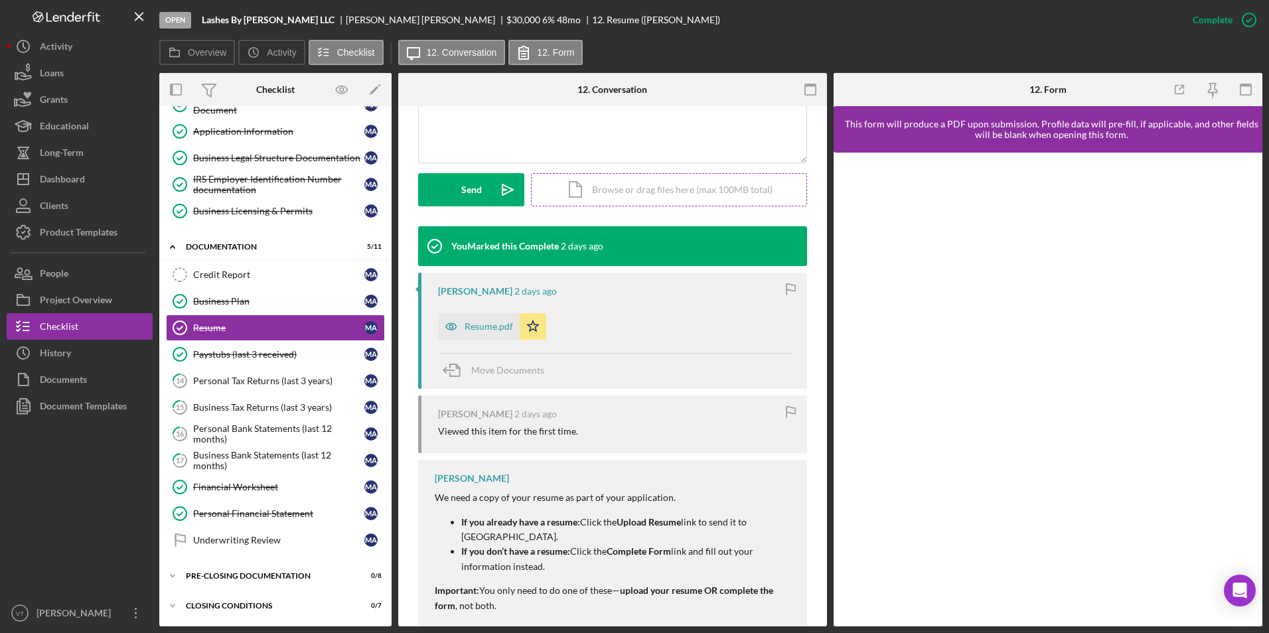
scroll to position [332, 0]
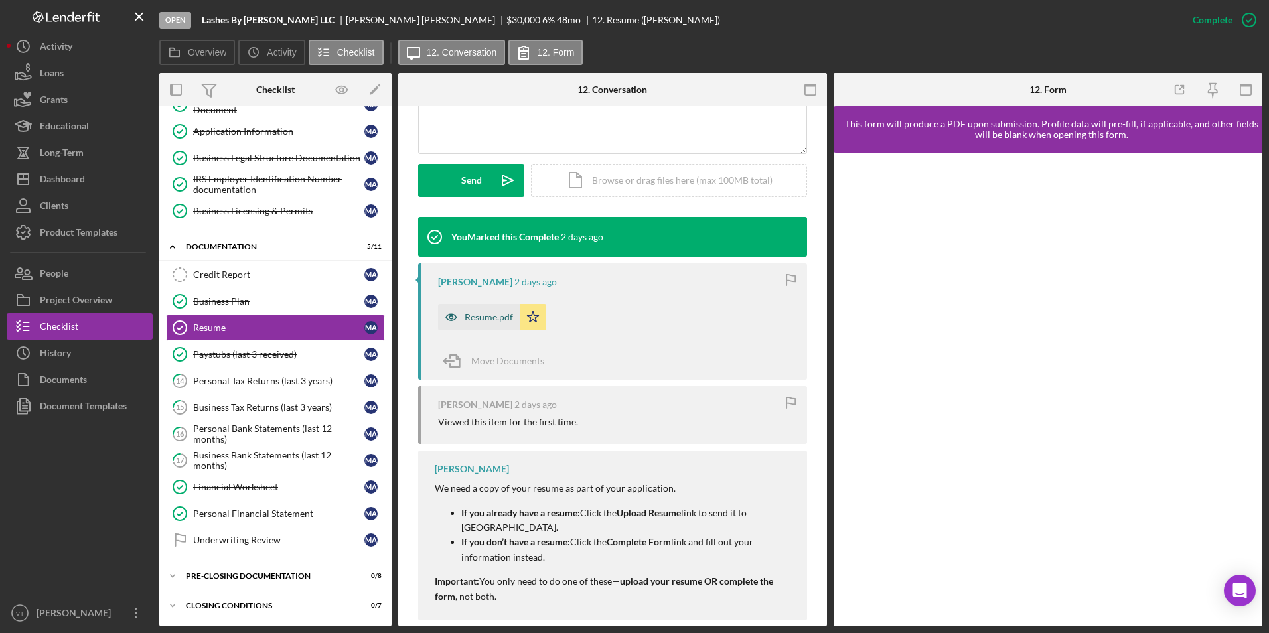
click at [474, 315] on div "Resume.pdf" at bounding box center [489, 317] width 48 height 11
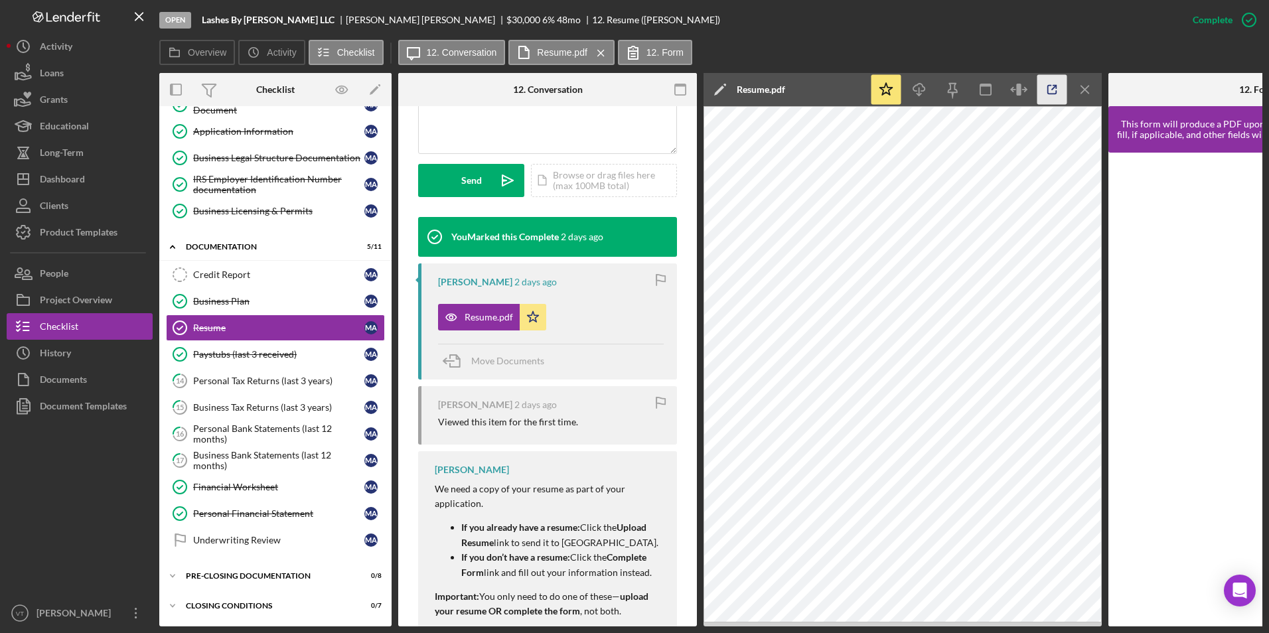
click at [1045, 96] on icon "button" at bounding box center [1052, 90] width 30 height 30
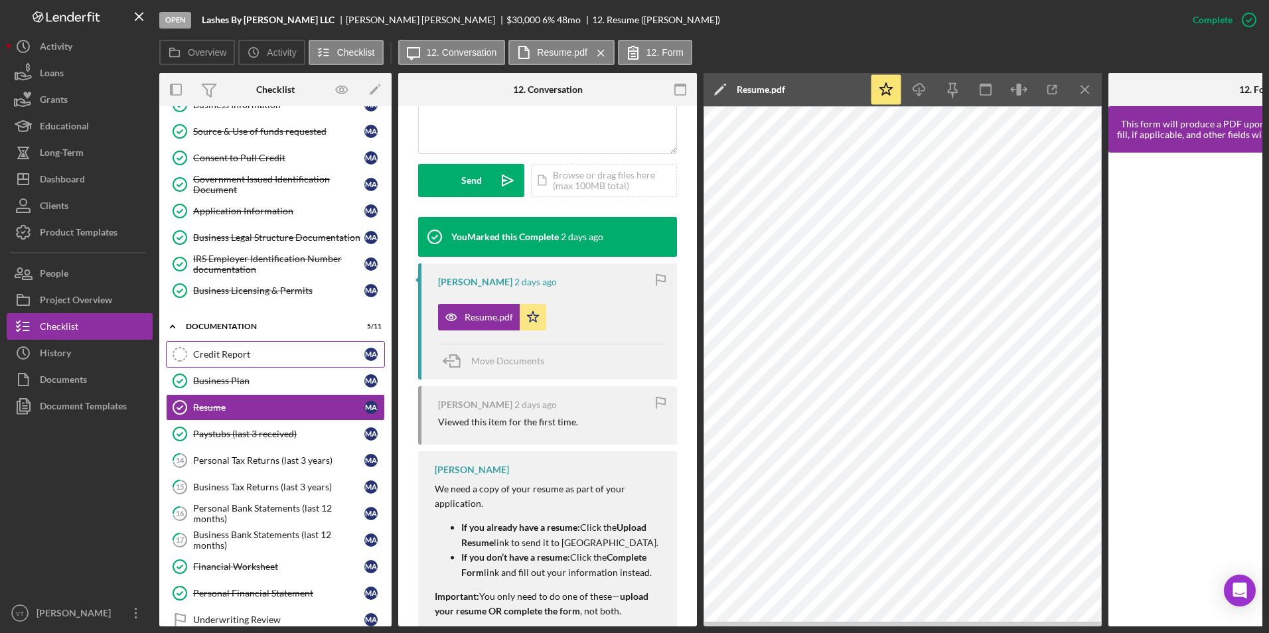
scroll to position [185, 0]
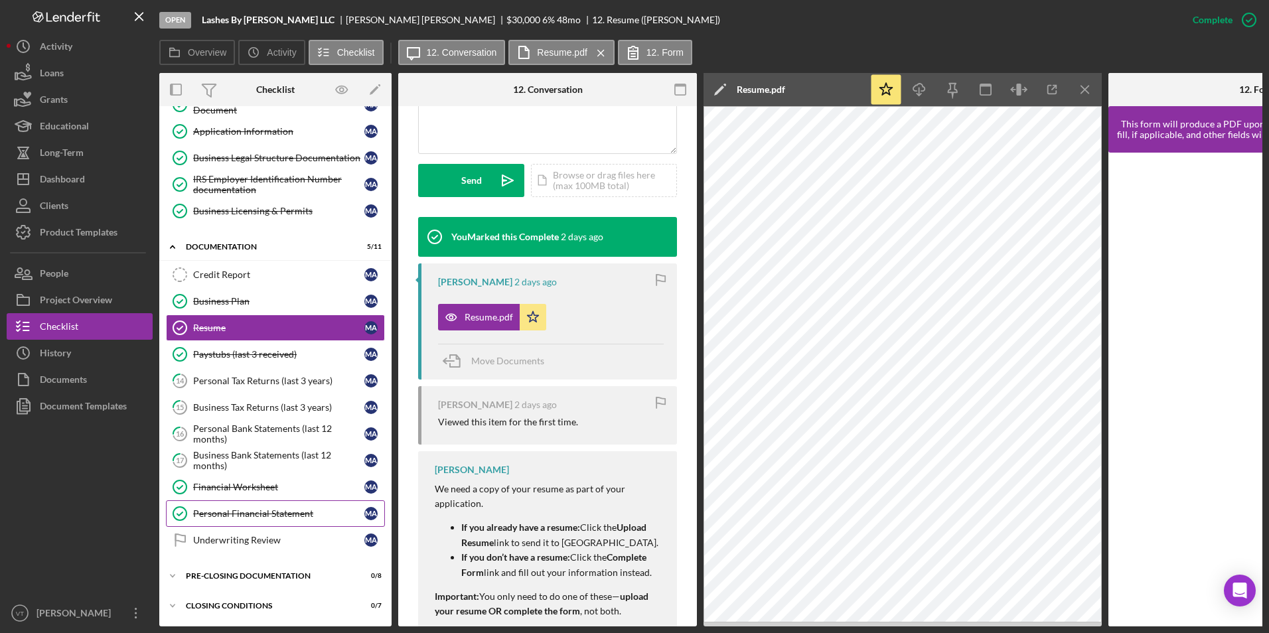
click at [250, 508] on div "Personal Financial Statement" at bounding box center [278, 513] width 171 height 11
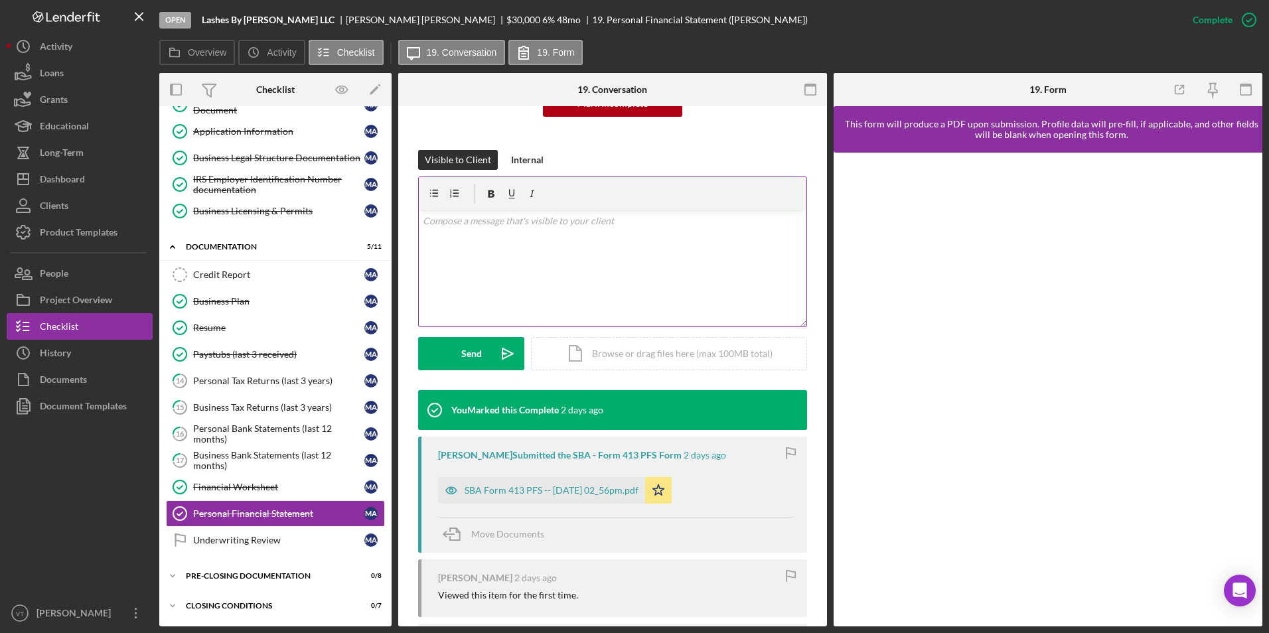
scroll to position [347, 0]
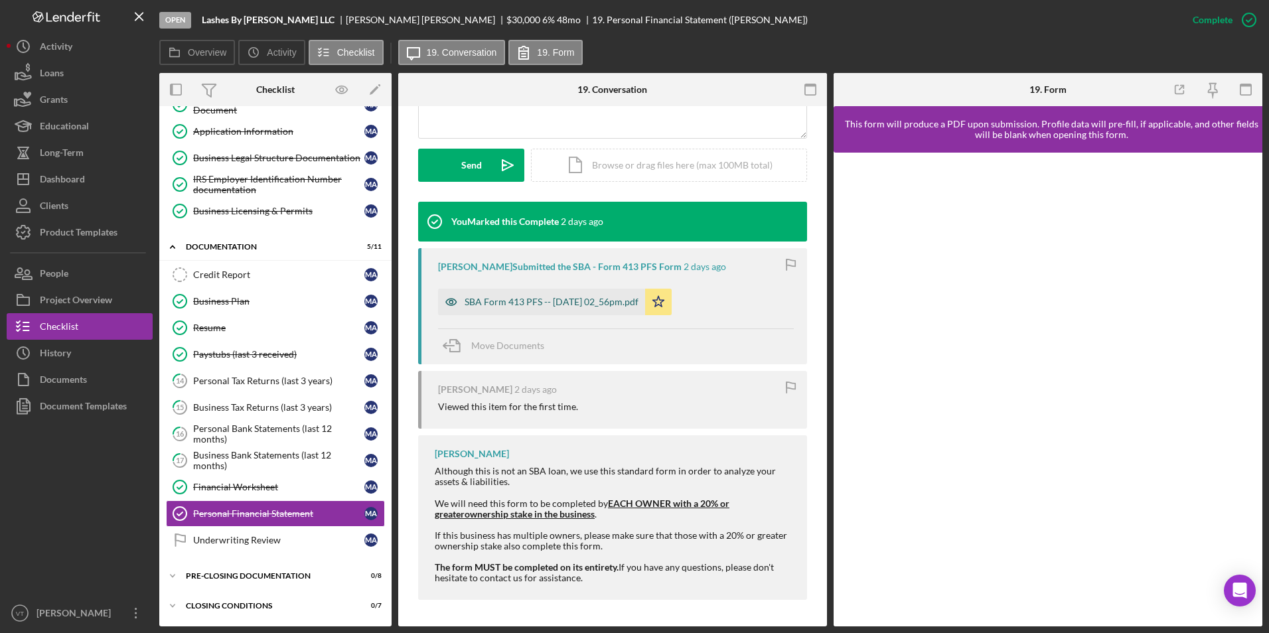
click at [518, 311] on div "SBA Form 413 PFS -- [DATE] 02_56pm.pdf" at bounding box center [541, 302] width 207 height 27
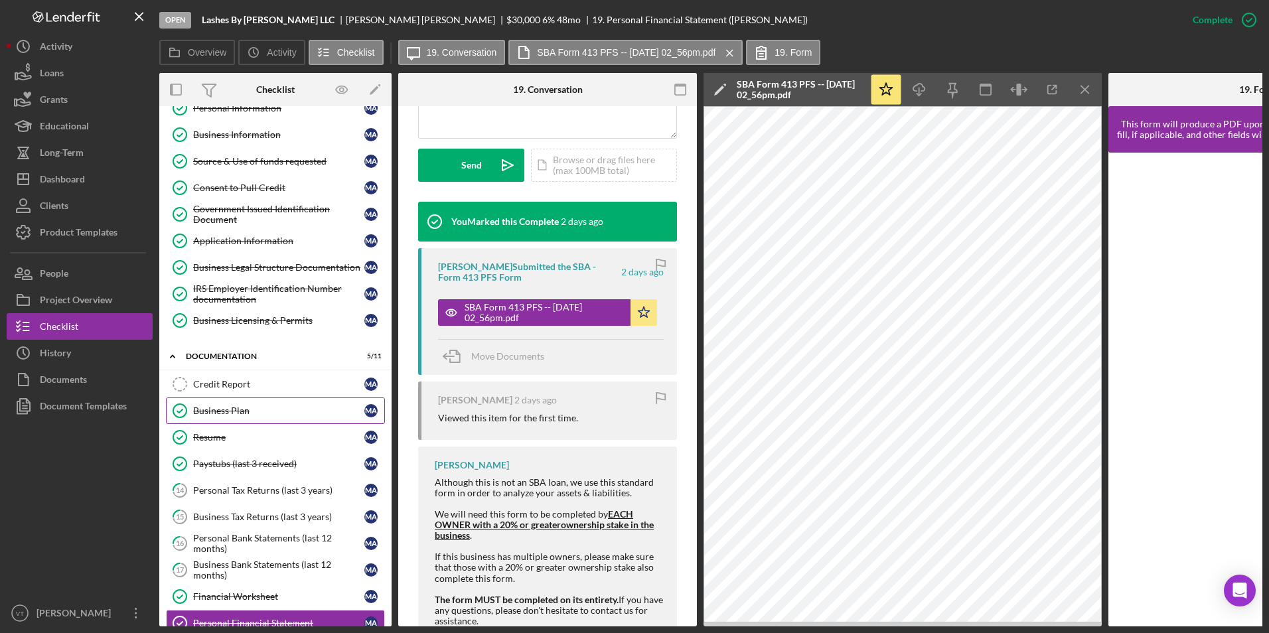
scroll to position [0, 0]
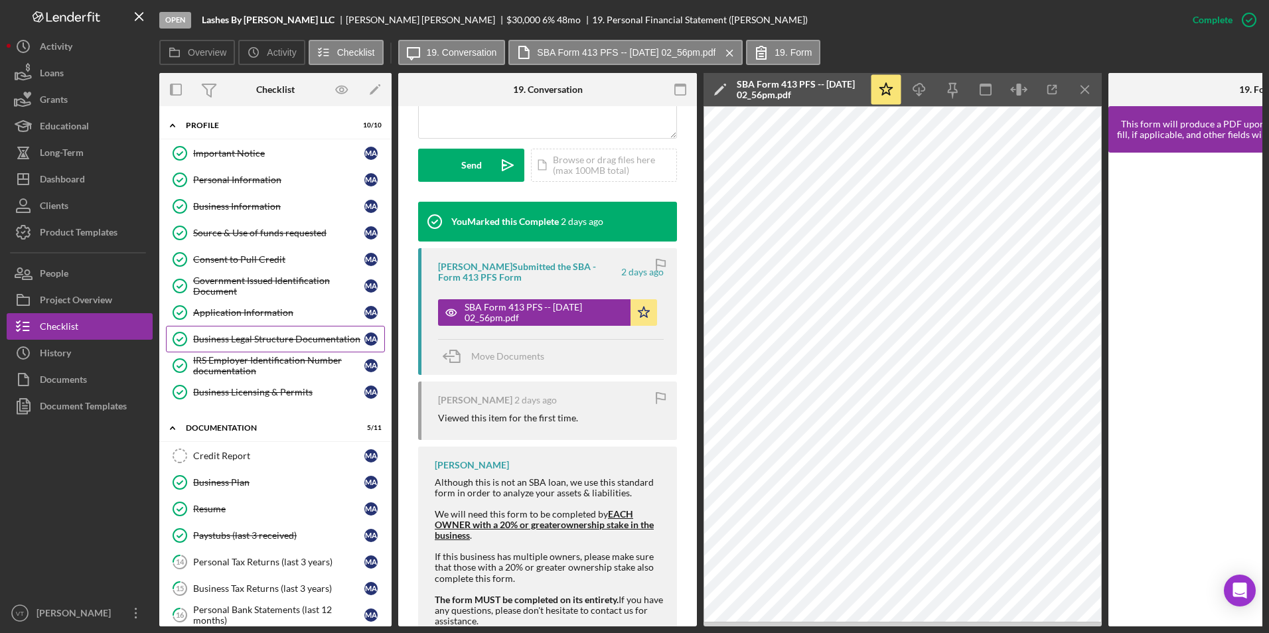
click at [238, 348] on link "Business Legal Structure Documentation Business Legal Structure Documentation M…" at bounding box center [275, 339] width 219 height 27
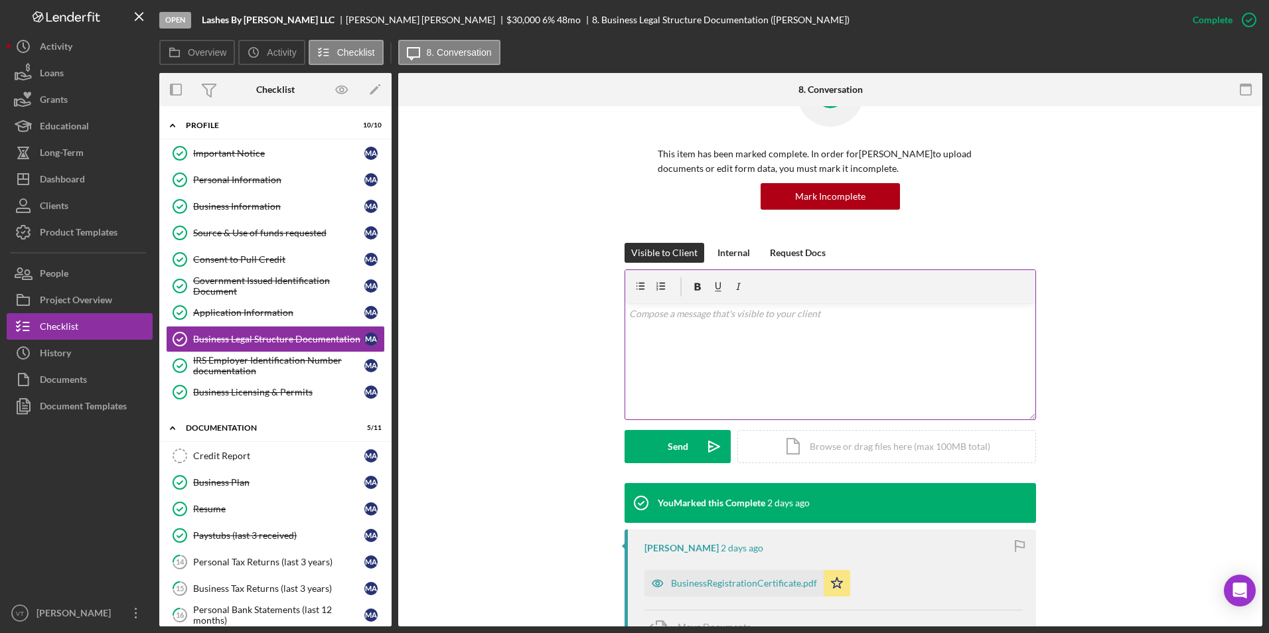
scroll to position [332, 0]
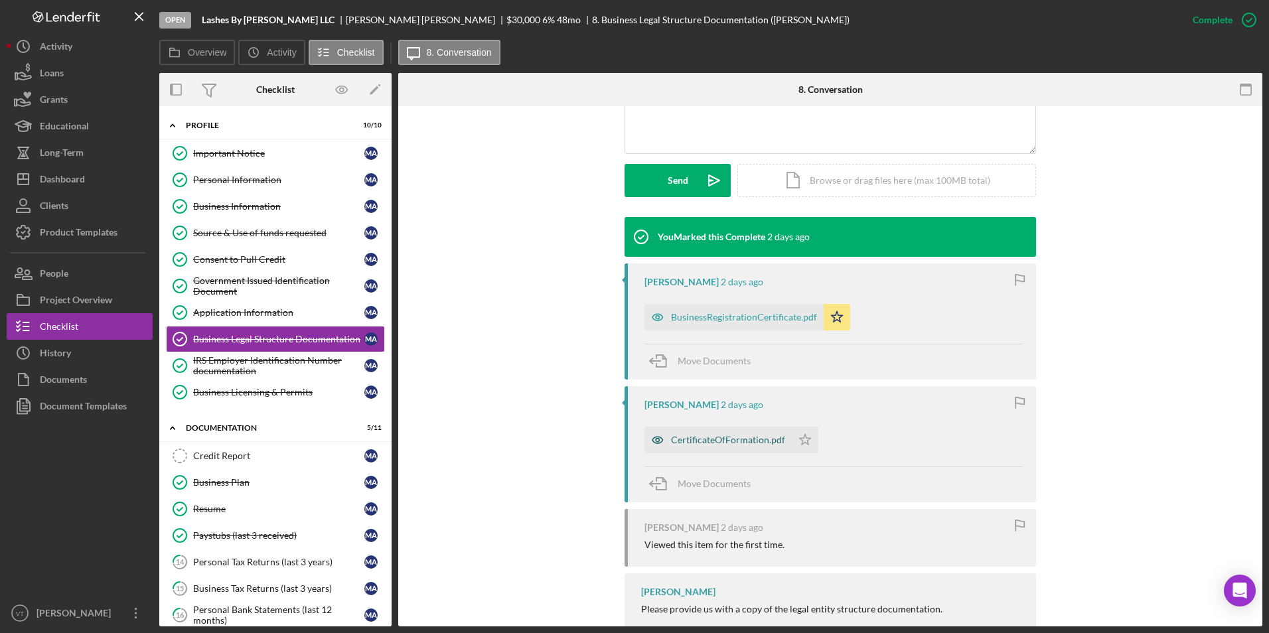
click at [704, 439] on div "CertificateOfFormation.pdf" at bounding box center [728, 440] width 114 height 11
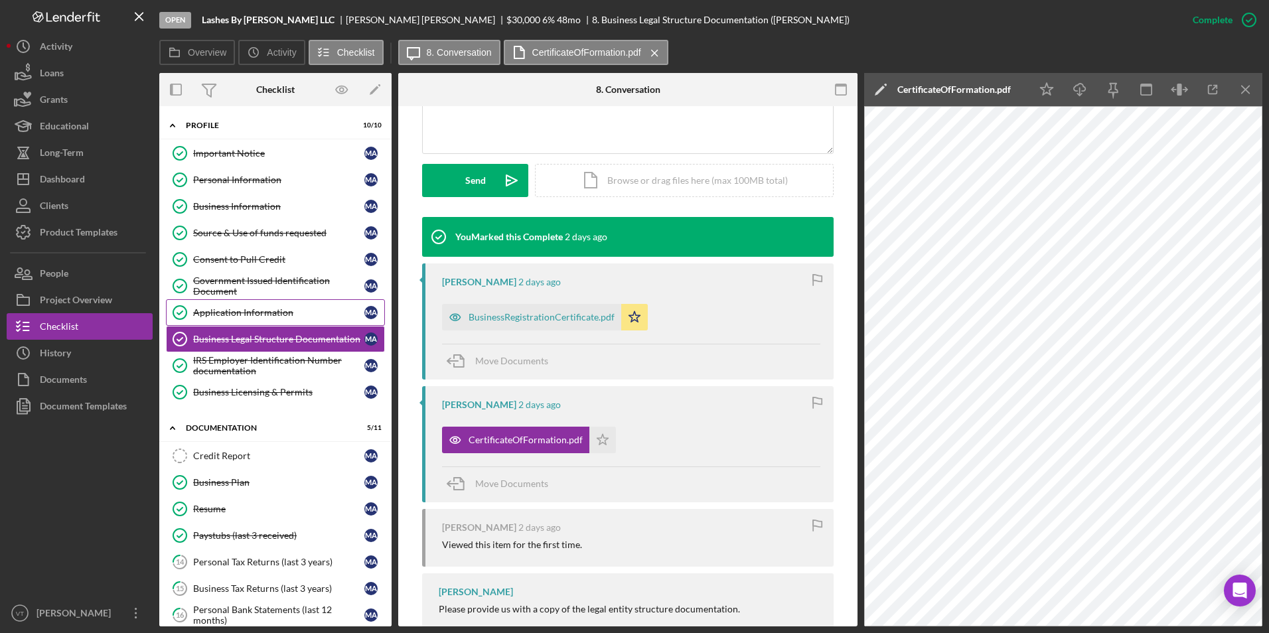
click at [236, 316] on div "Application Information" at bounding box center [278, 312] width 171 height 11
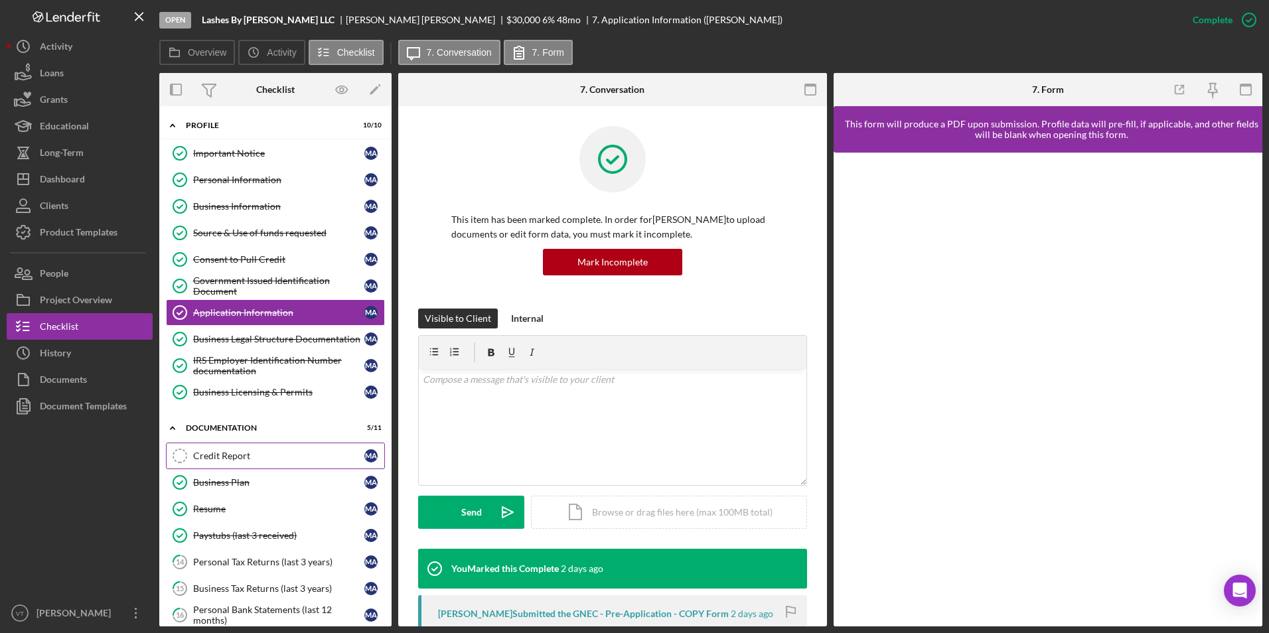
scroll to position [66, 0]
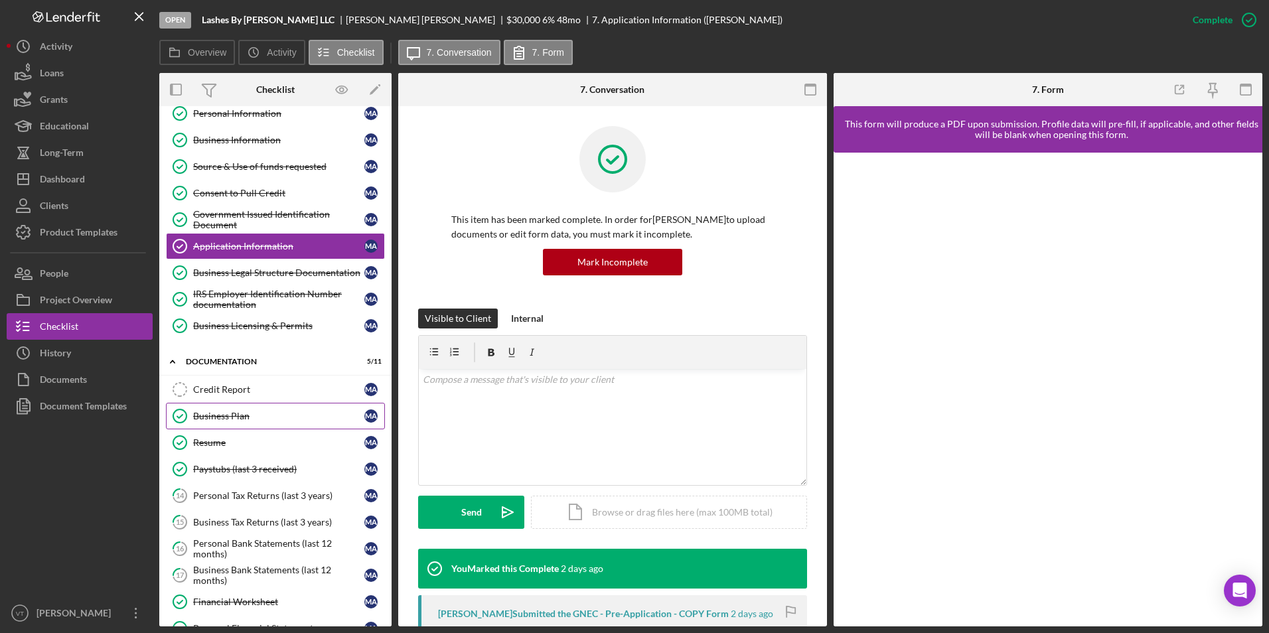
click at [240, 415] on div "Business Plan" at bounding box center [278, 416] width 171 height 11
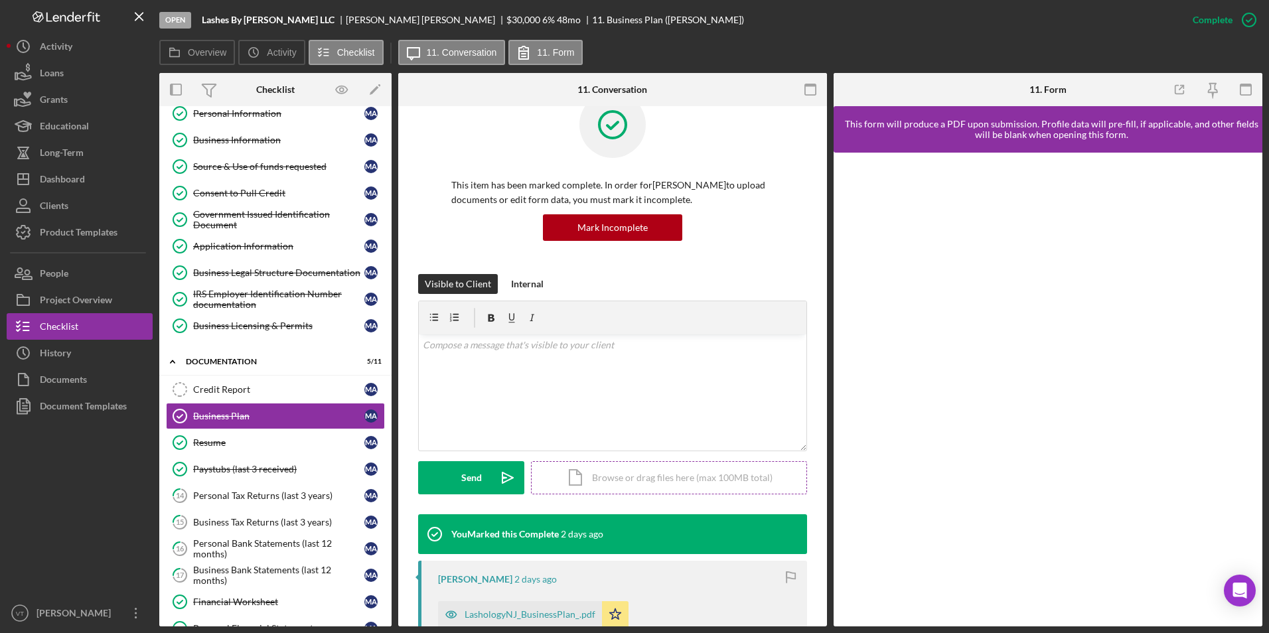
scroll to position [332, 0]
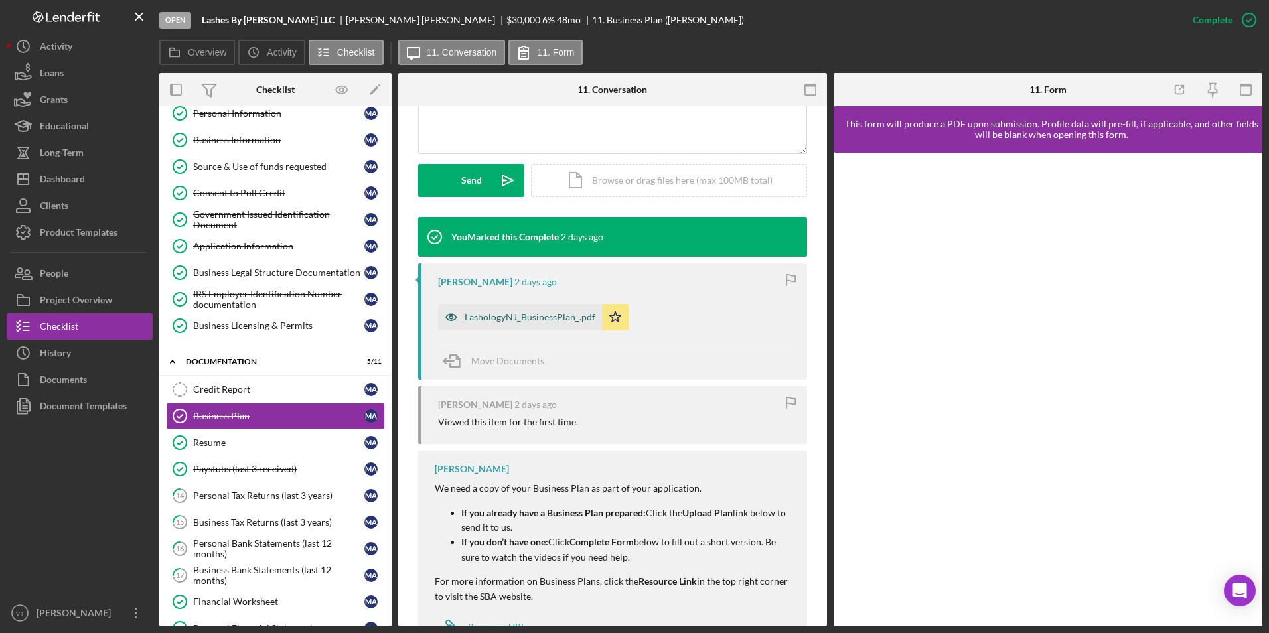
click at [540, 313] on div "LashologyNJ_BusinessPlan_.pdf" at bounding box center [530, 317] width 131 height 11
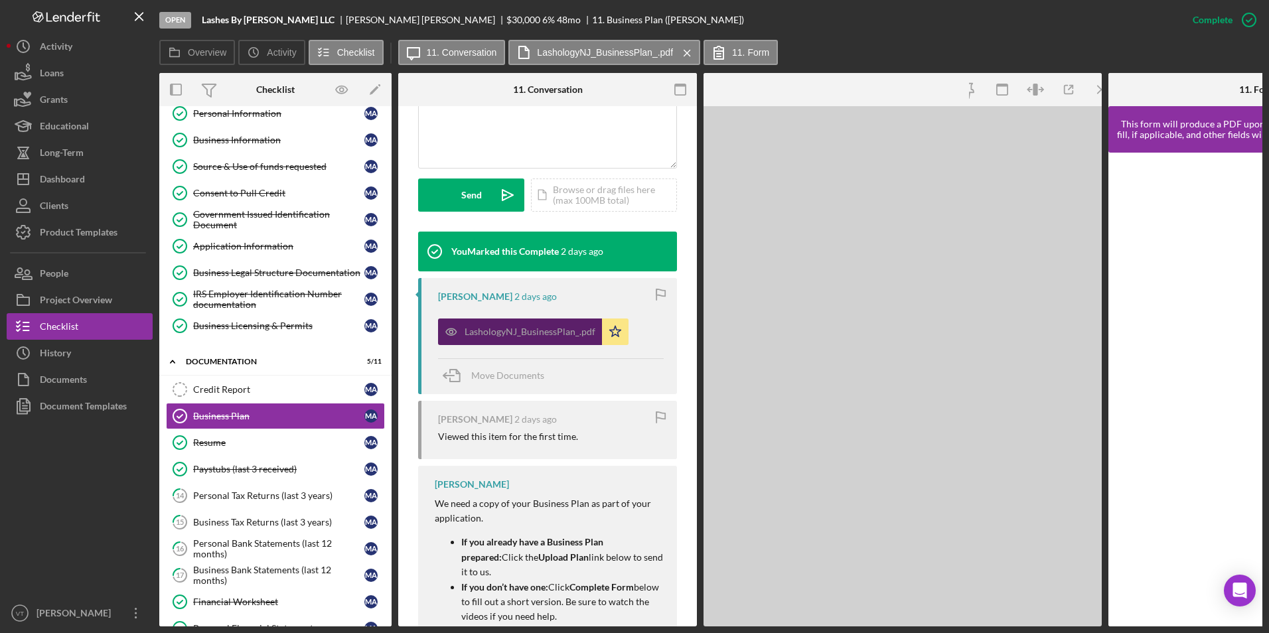
scroll to position [346, 0]
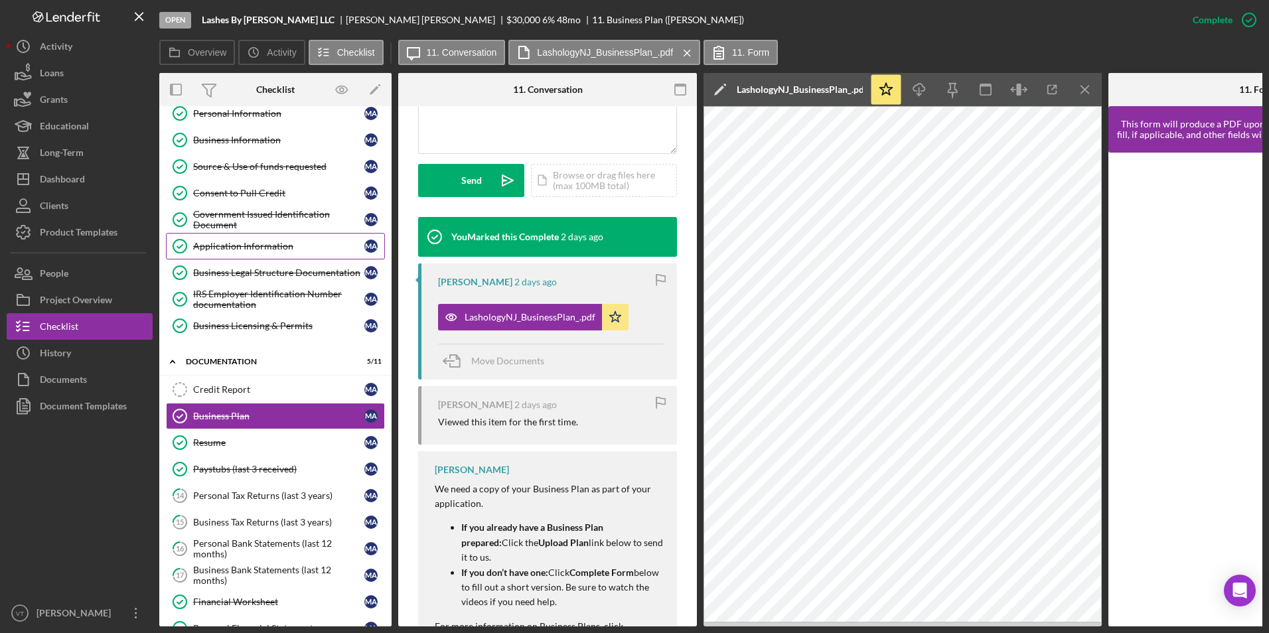
click at [218, 241] on div "Application Information" at bounding box center [278, 246] width 171 height 11
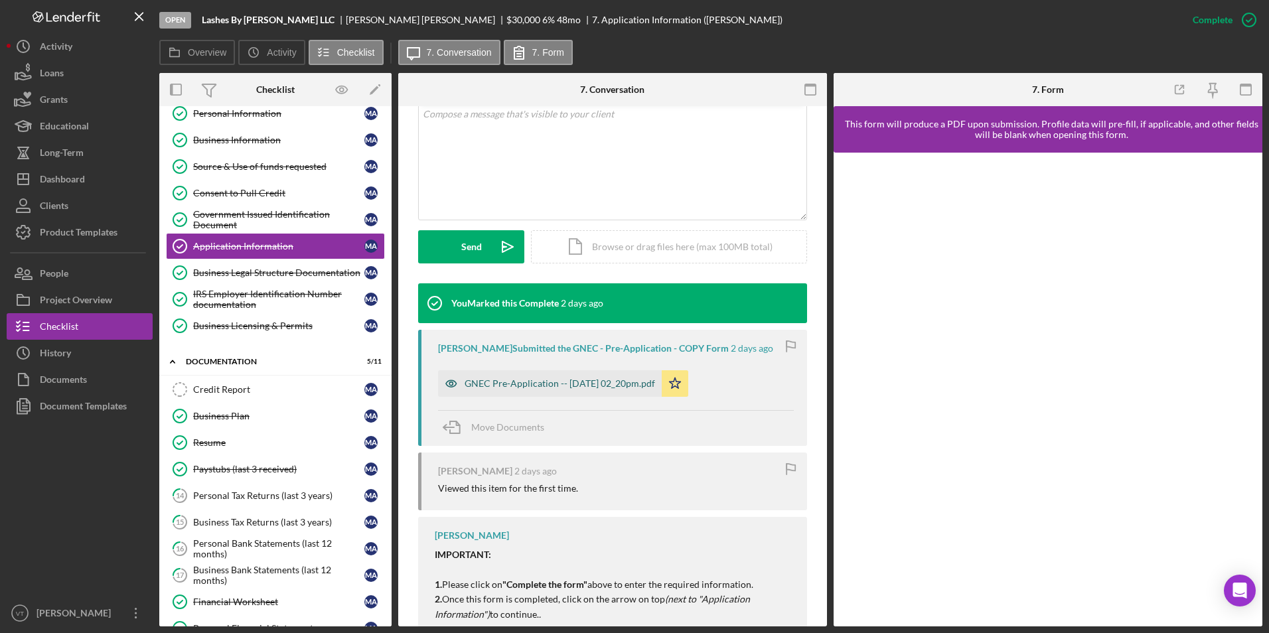
click at [551, 381] on div "GNEC Pre-Application -- [DATE] 02_20pm.pdf" at bounding box center [560, 383] width 190 height 11
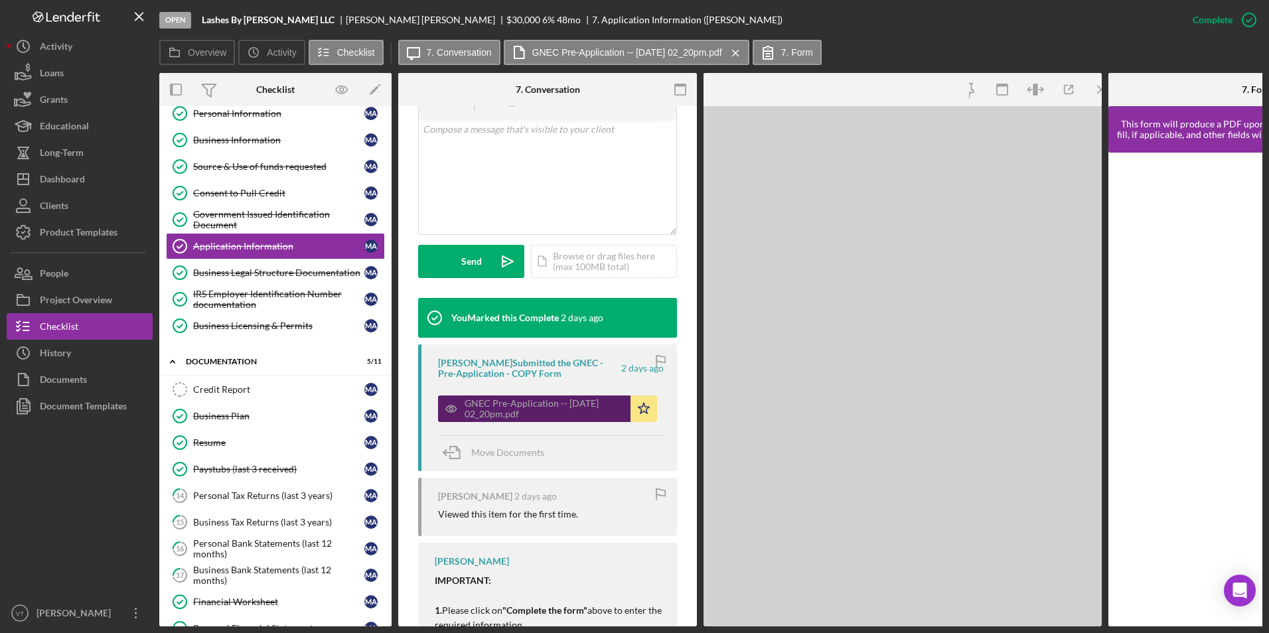
scroll to position [281, 0]
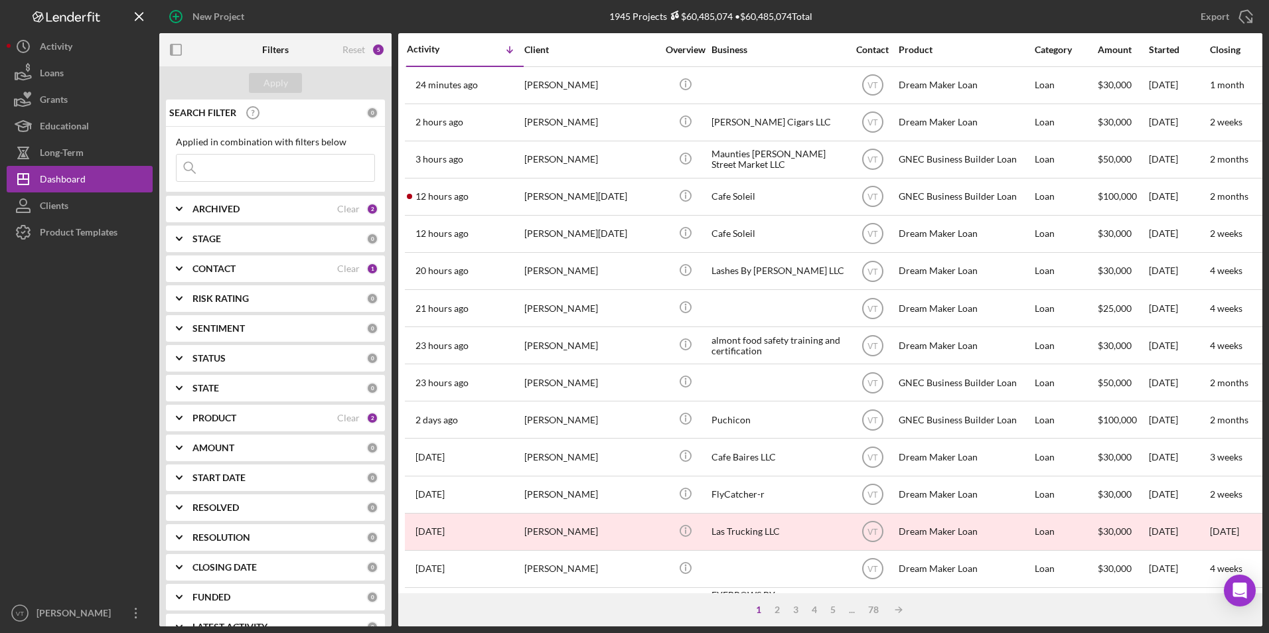
click at [304, 167] on input at bounding box center [276, 168] width 198 height 27
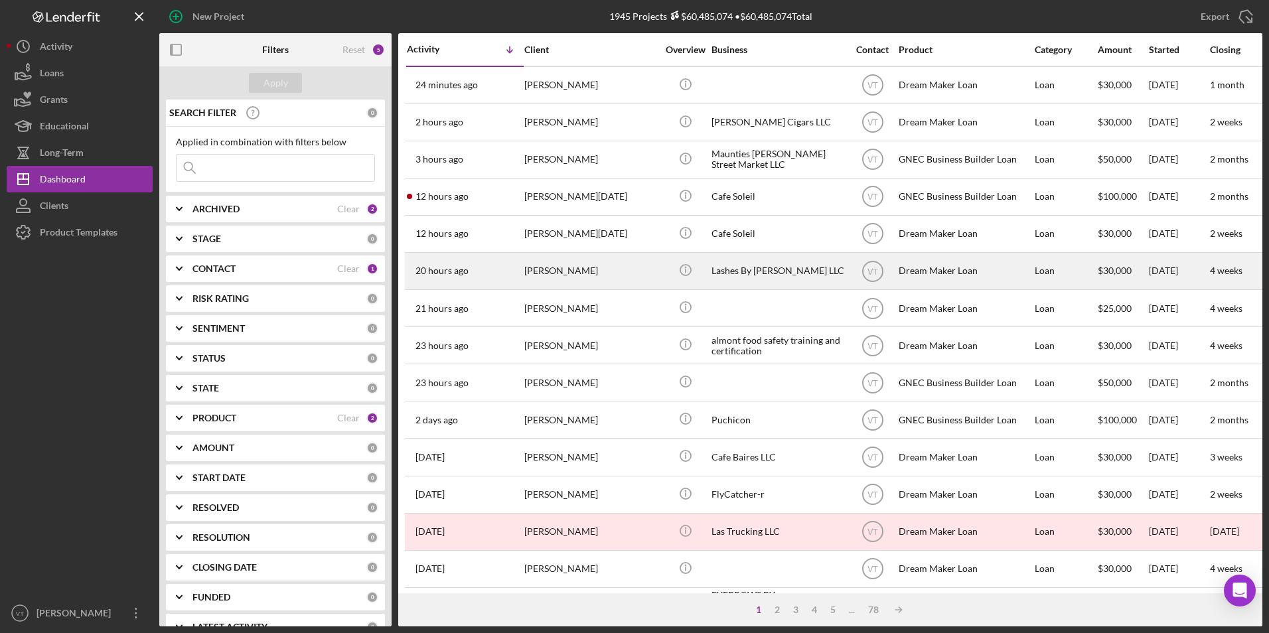
click at [625, 269] on div "[PERSON_NAME]" at bounding box center [590, 271] width 133 height 35
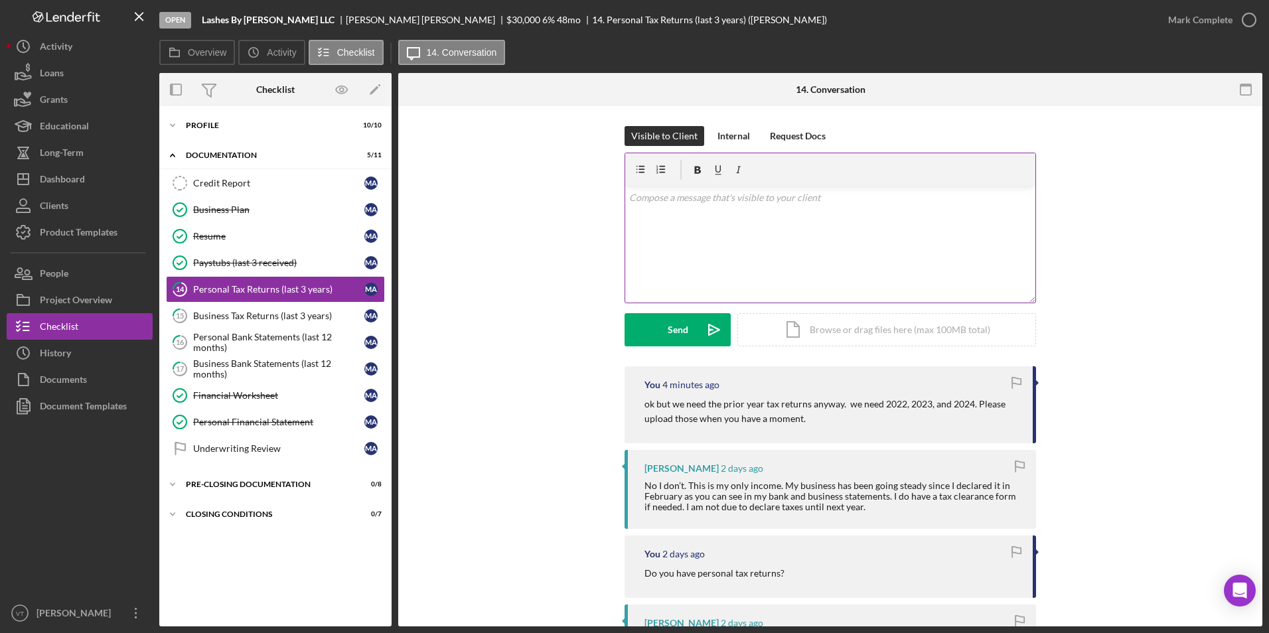
click at [805, 259] on div "v Color teal Color pink Remove color Add row above Add row below Add column bef…" at bounding box center [830, 245] width 410 height 116
click at [768, 238] on div "v Color teal Color pink Remove color Add row above Add row below Add column bef…" at bounding box center [830, 245] width 410 height 116
click at [921, 194] on p "Please note that our DreamMaker loans are primarily based on capacity (ability …" at bounding box center [830, 205] width 403 height 30
click at [664, 214] on p "Please note that our DreamMaker loans are primarily based on capacity (provable…" at bounding box center [830, 205] width 403 height 30
click at [954, 198] on p "Please note that our DreamMaker loans are primarily based on capacity (provable…" at bounding box center [830, 205] width 403 height 30
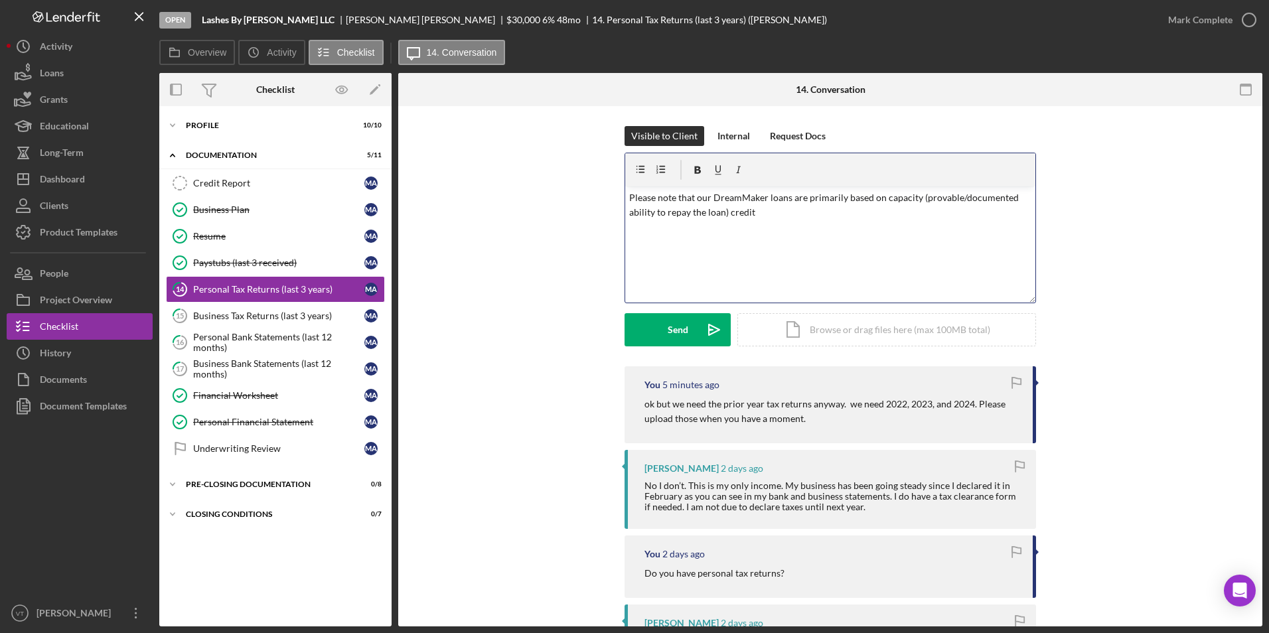
click at [773, 212] on p "Please note that our DreamMaker loans are primarily based on capacity (provable…" at bounding box center [830, 205] width 403 height 30
click at [730, 212] on p "Please note that our DreamMaker loans are primarily based on capacity (provable…" at bounding box center [830, 205] width 403 height 30
click at [885, 197] on p "Please note that our DreamMaker loans are primarily based on capacity (provable…" at bounding box center [830, 205] width 403 height 30
click at [817, 212] on p "Please note that our DreamMaker loans are primarily based on Capacity (provable…" at bounding box center [830, 205] width 403 height 30
click at [640, 196] on p "Please note that our DreamMaker loans are primarily based on Capacity (provable…" at bounding box center [830, 205] width 403 height 30
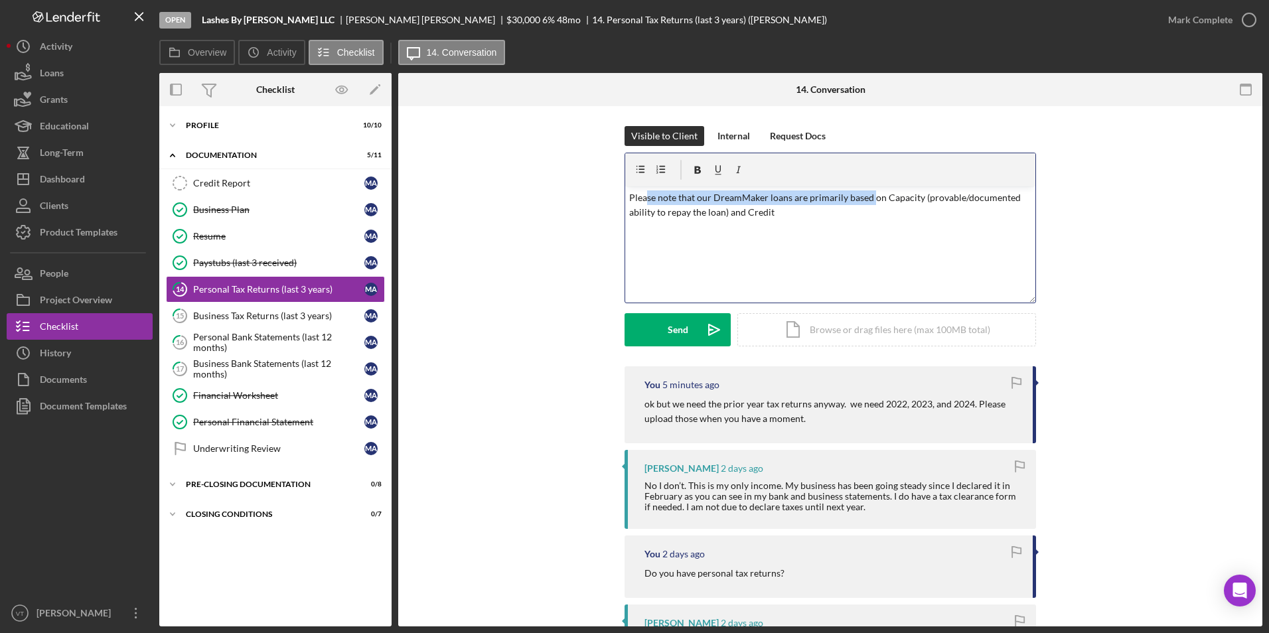
drag, startPoint x: 642, startPoint y: 196, endPoint x: 871, endPoint y: 196, distance: 229.0
click at [871, 196] on p "Please note that our DreamMaker loans are primarily based on Capacity (provable…" at bounding box center [830, 205] width 403 height 30
click at [889, 215] on p "Please note that our DreamMaker loans are primarily based on Capacity (provable…" at bounding box center [830, 205] width 403 height 30
click at [893, 198] on p "Please note that our DreamMaker loans are primarily based on Capacity (provable…" at bounding box center [830, 205] width 403 height 30
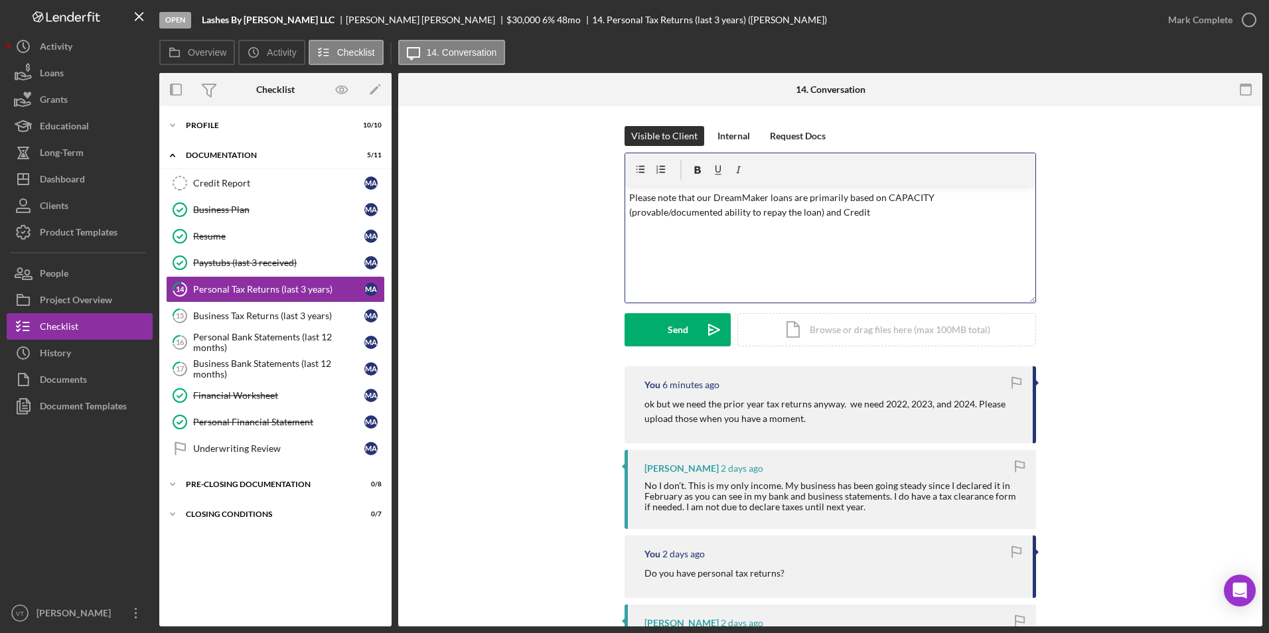
click at [761, 210] on p "Please note that our DreamMaker loans are primarily based on CAPACITY (provable…" at bounding box center [830, 205] width 403 height 30
